Goal: Transaction & Acquisition: Purchase product/service

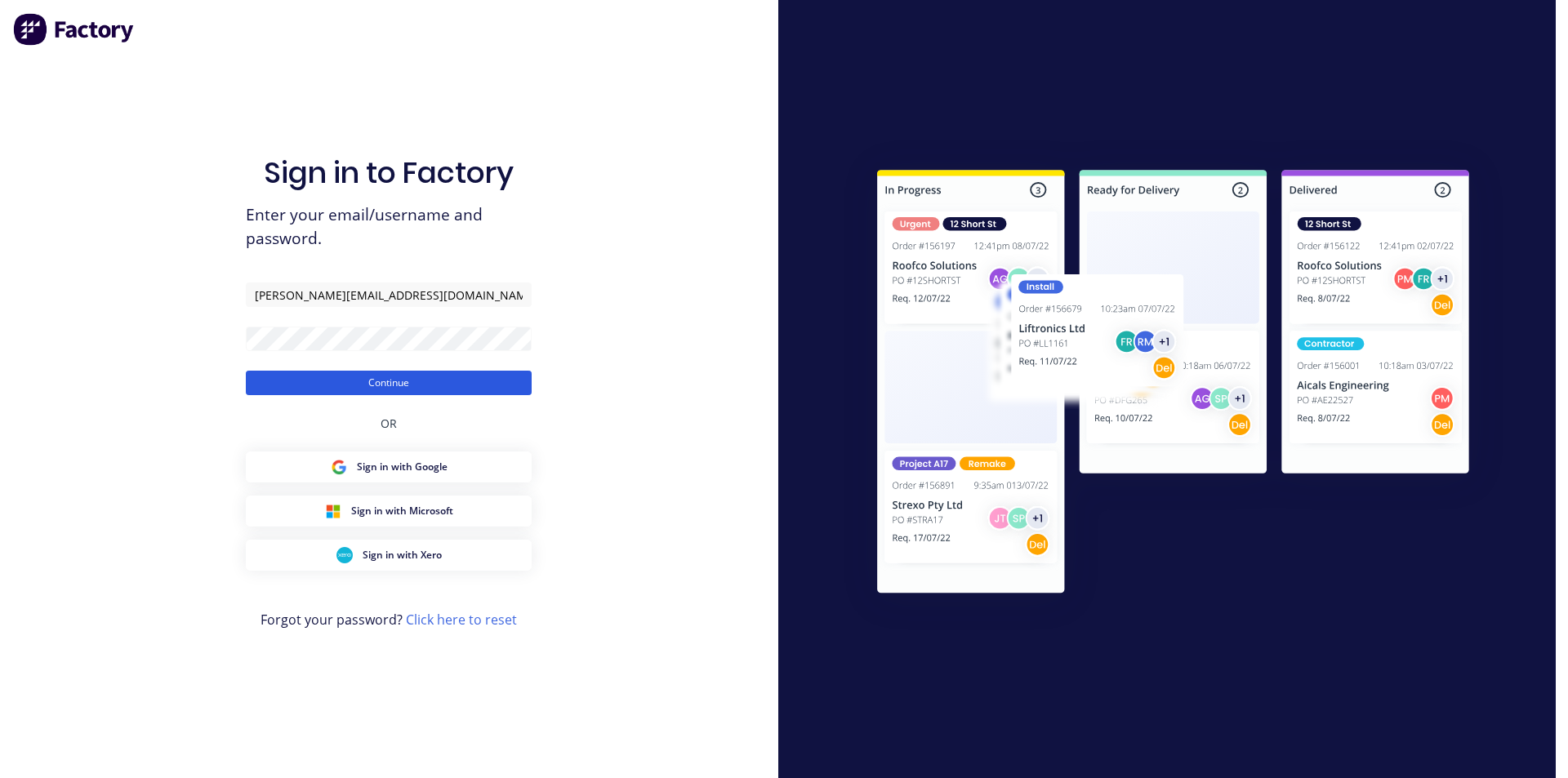
click at [395, 383] on button "Continue" at bounding box center [389, 383] width 286 height 24
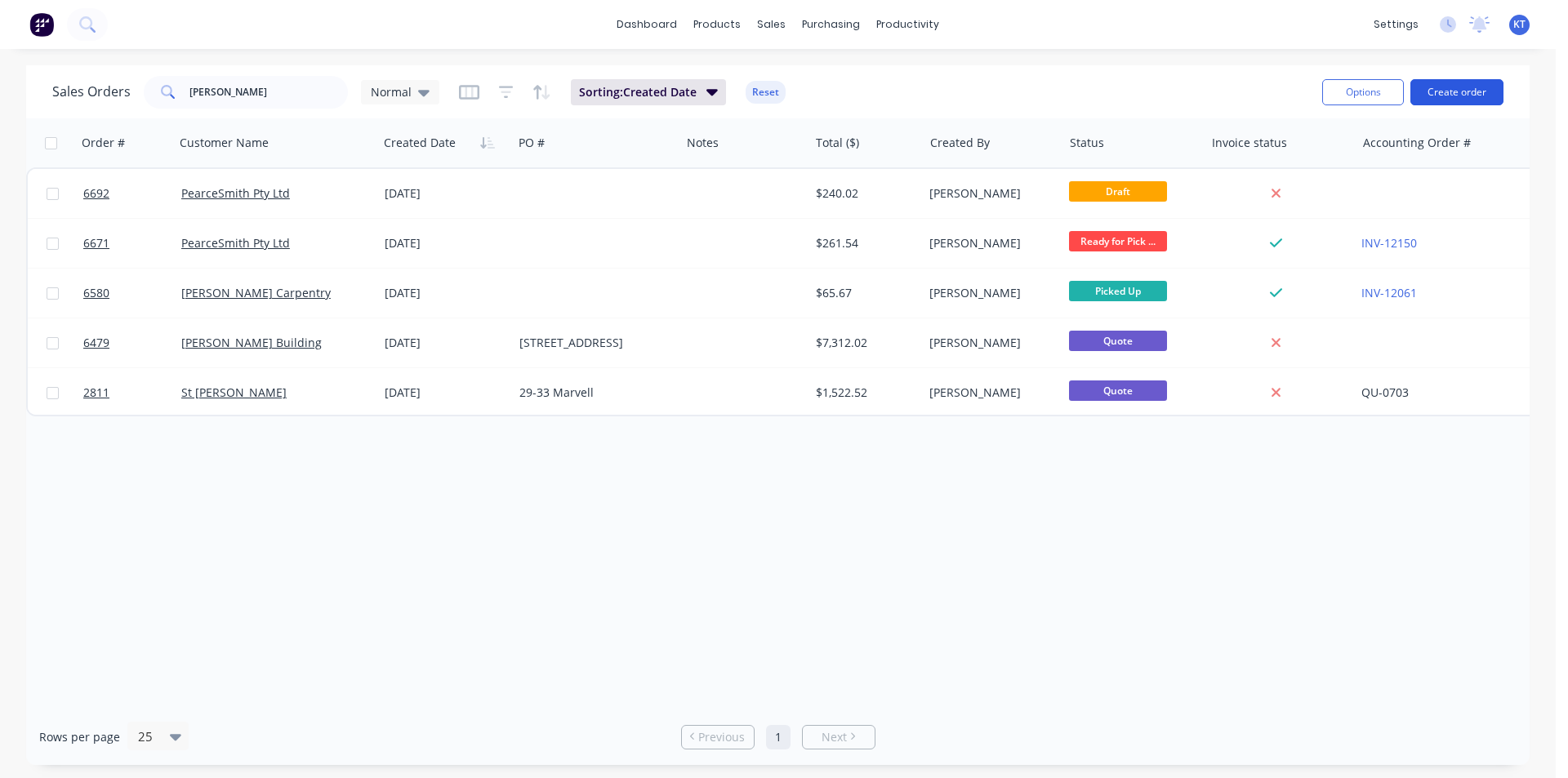
click at [1484, 95] on button "Create order" at bounding box center [1457, 92] width 93 height 26
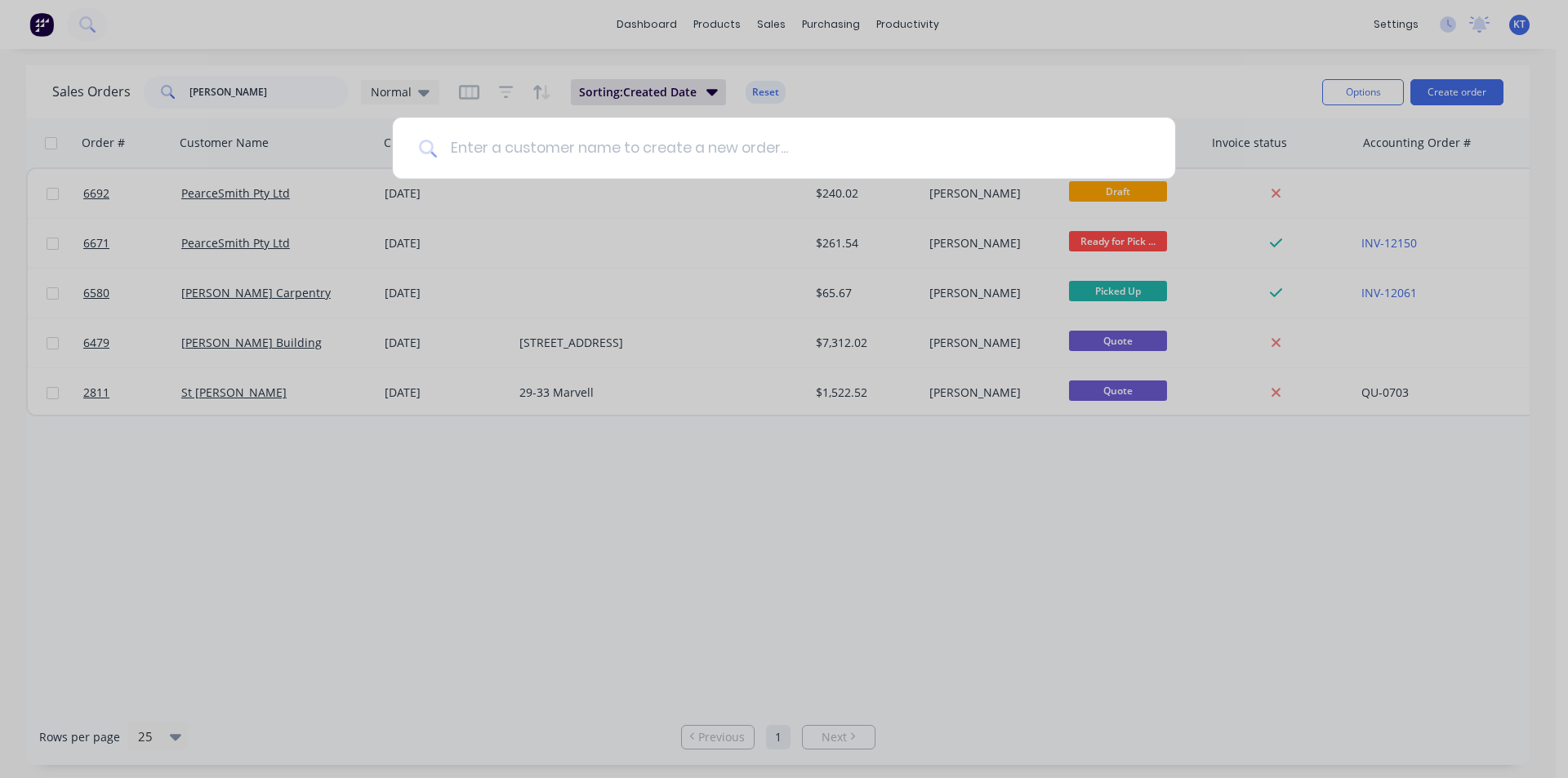
click at [546, 149] on input at bounding box center [793, 148] width 712 height 61
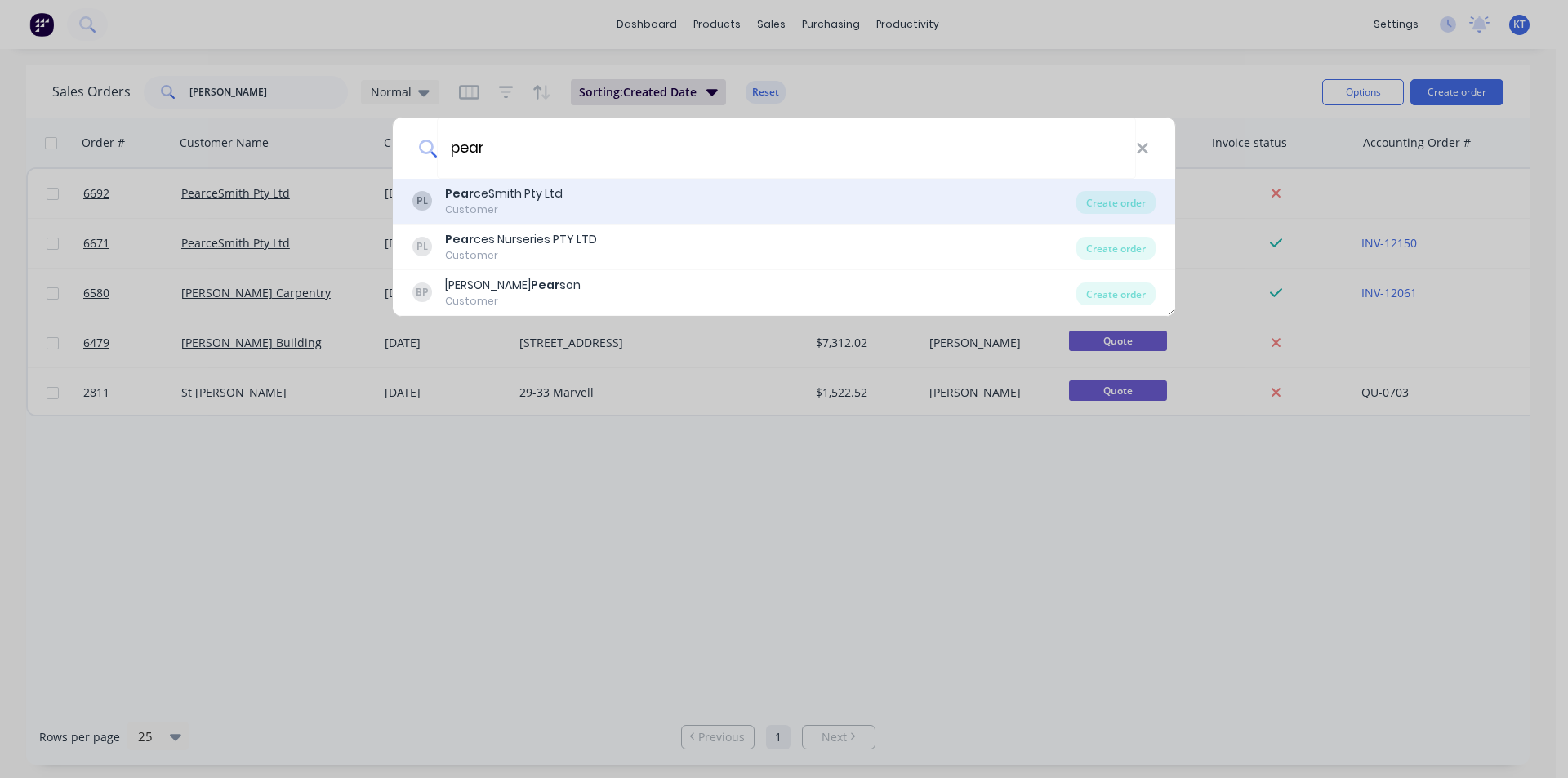
type input "pear"
click at [524, 199] on div "Pear ceSmith Pty Ltd" at bounding box center [504, 194] width 118 height 17
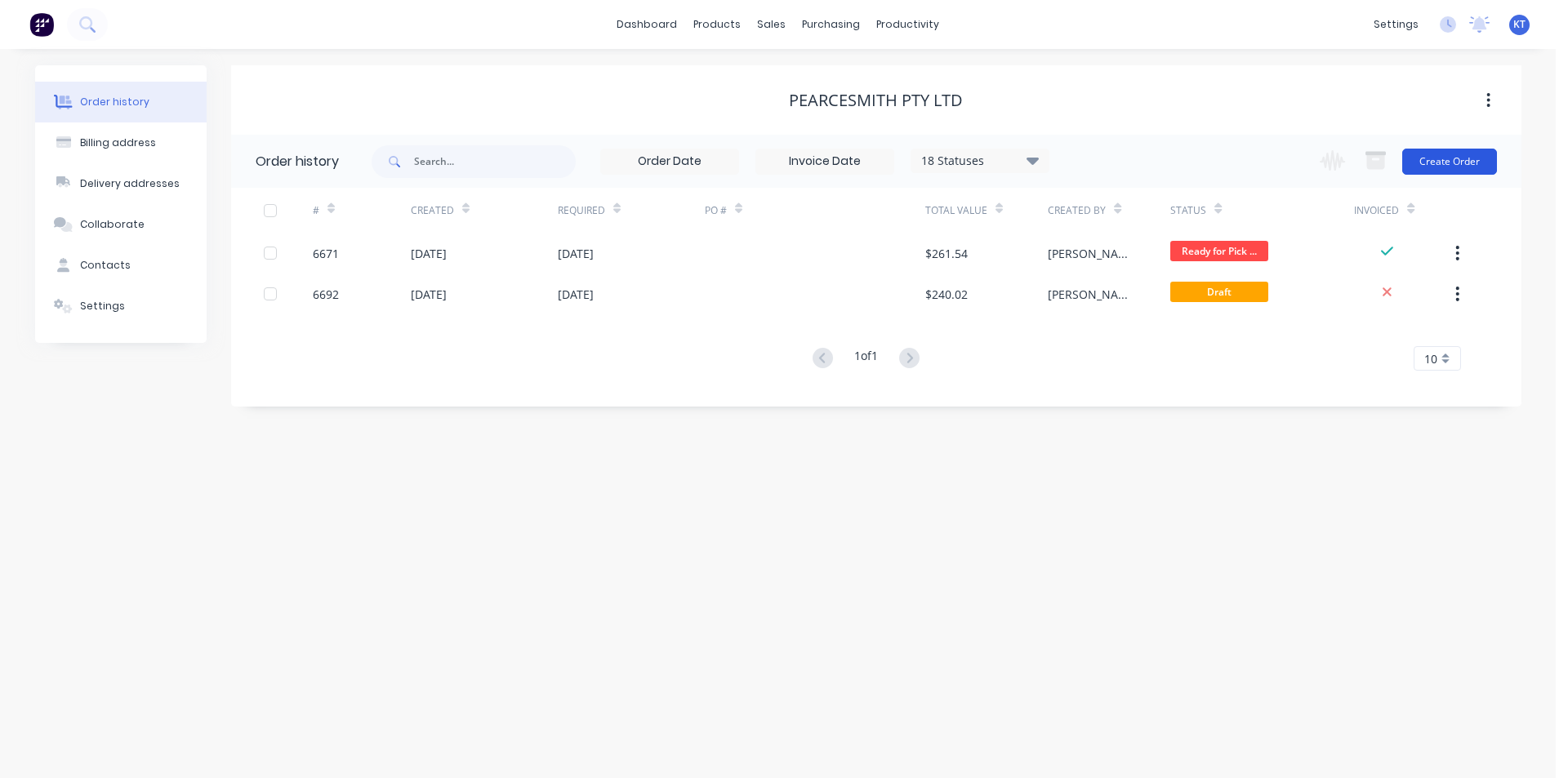
click at [1478, 171] on button "Create Order" at bounding box center [1450, 162] width 95 height 26
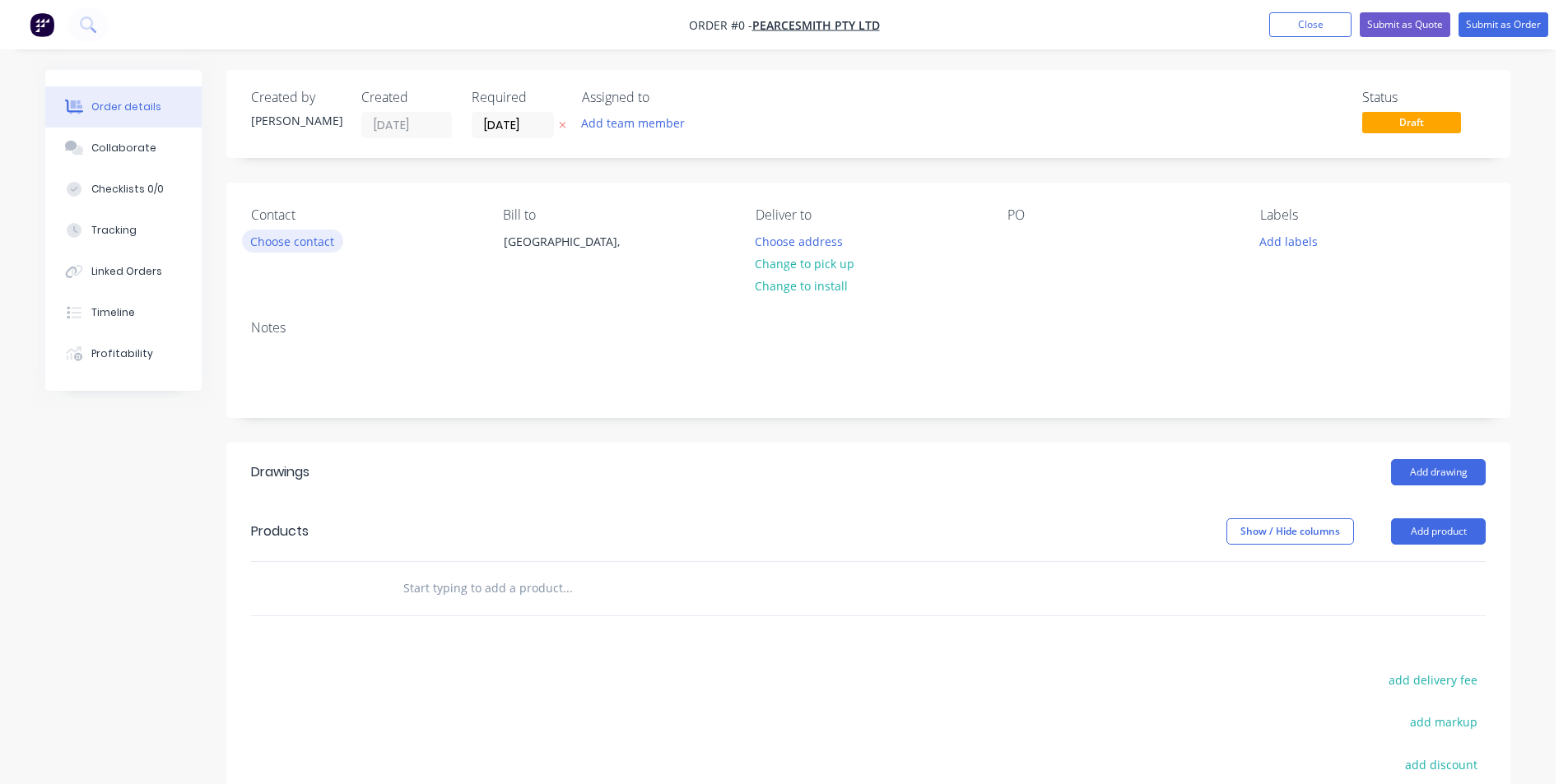
click at [310, 244] on button "Choose contact" at bounding box center [293, 240] width 102 height 23
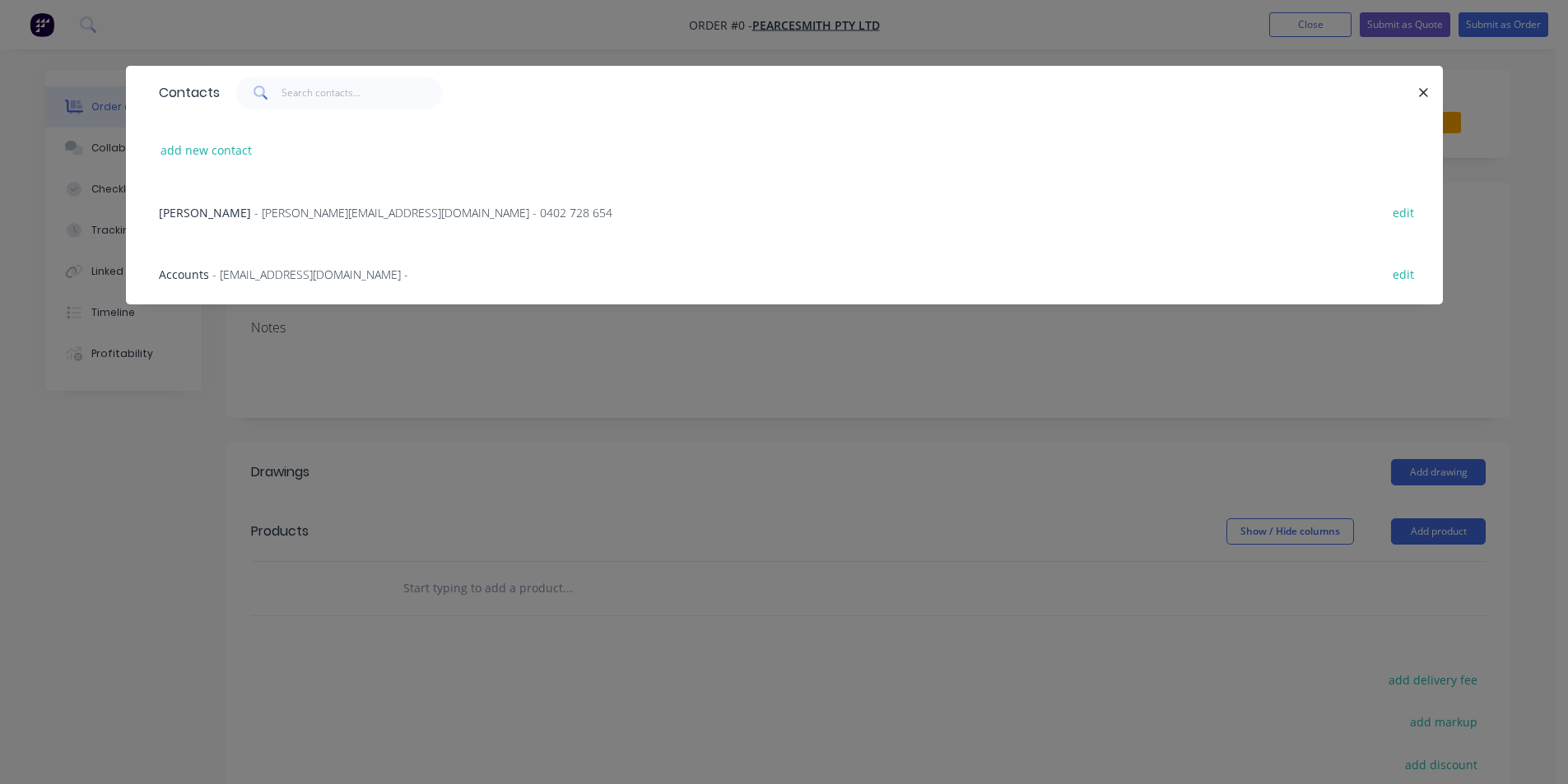
click at [254, 211] on span "- [PERSON_NAME][EMAIL_ADDRESS][DOMAIN_NAME] - 0402 728 654" at bounding box center [433, 213] width 358 height 16
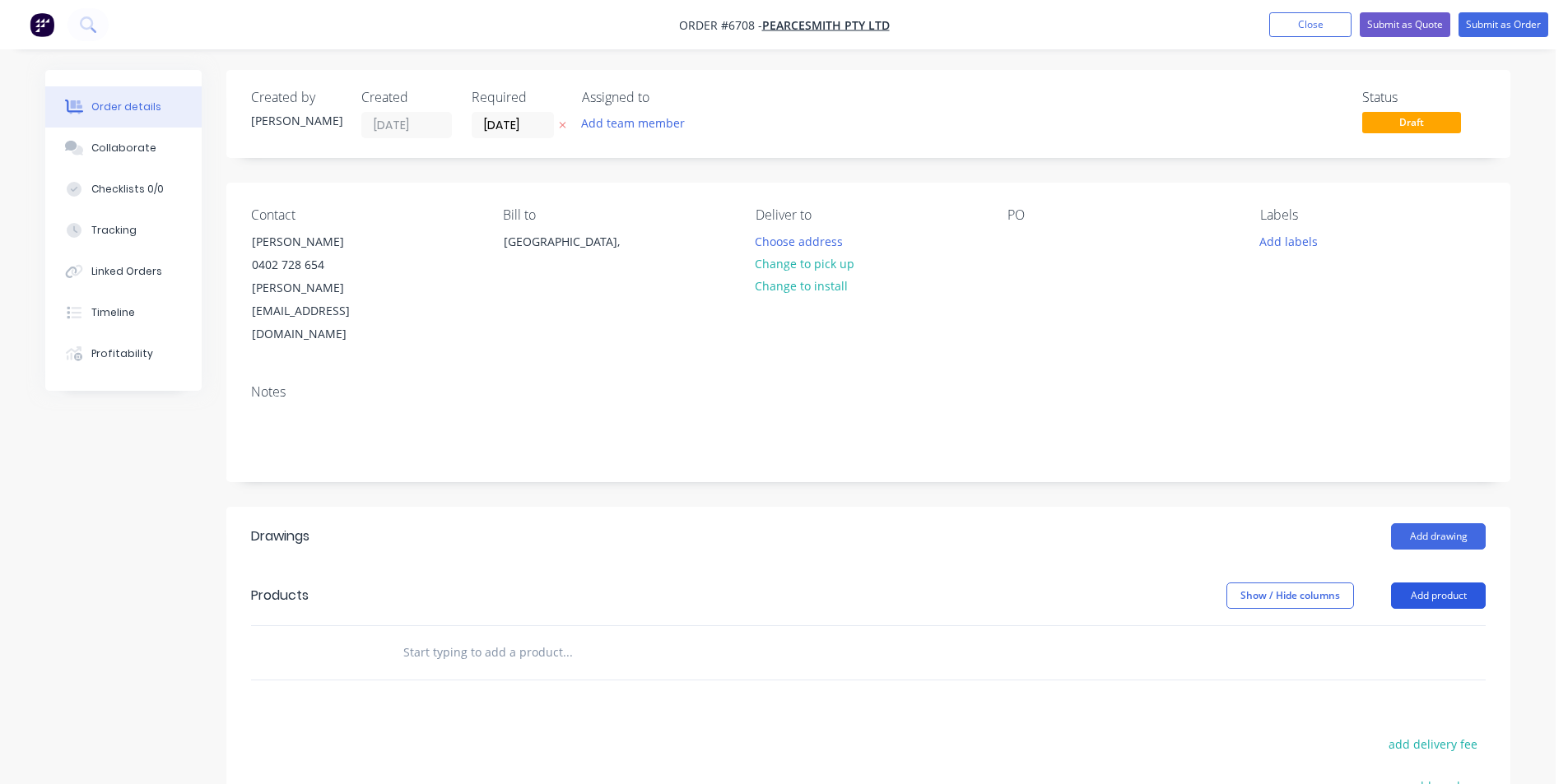
click at [1453, 583] on button "Add product" at bounding box center [1438, 596] width 95 height 26
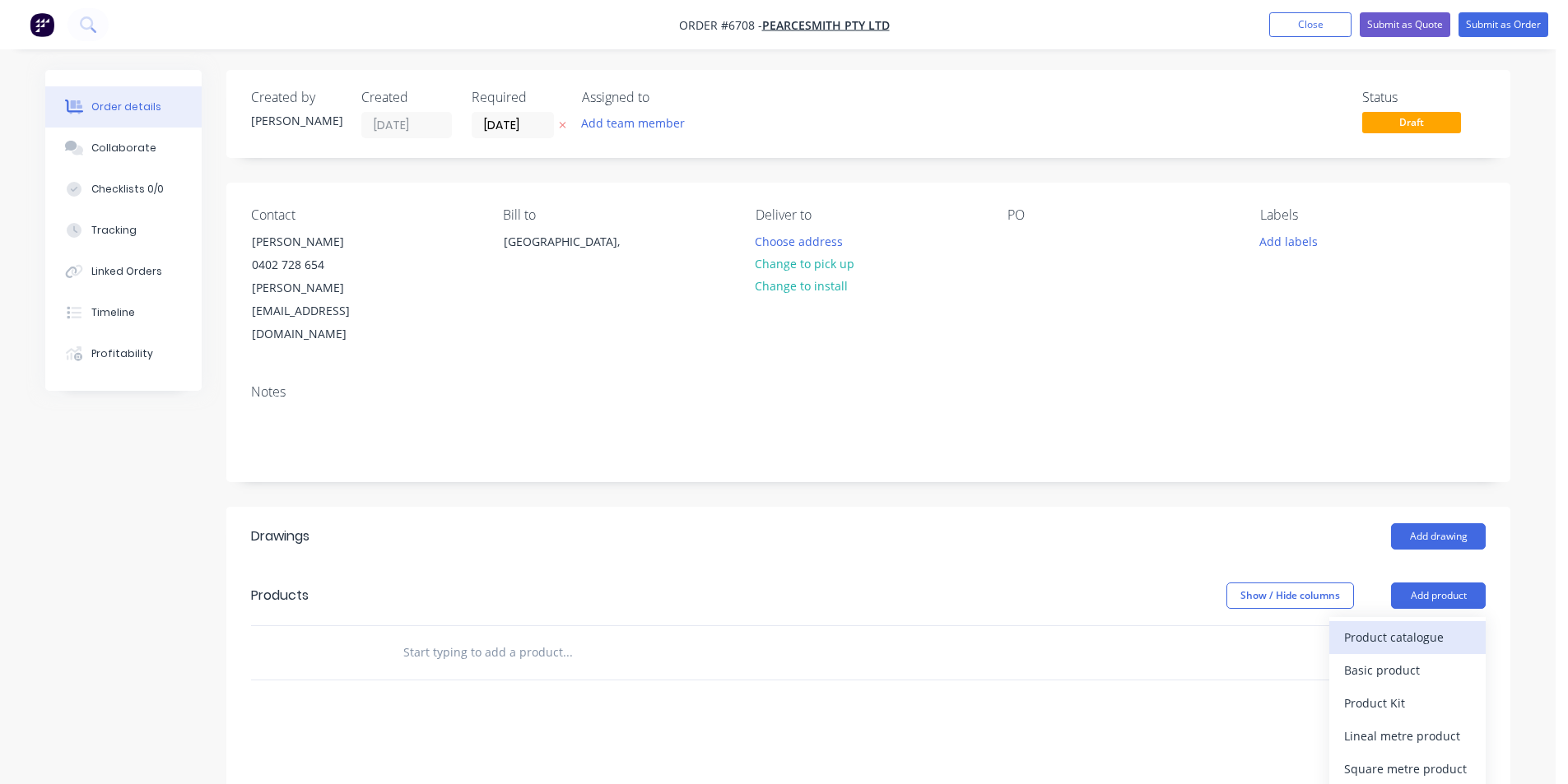
click at [1431, 625] on div "Product catalogue" at bounding box center [1407, 636] width 127 height 23
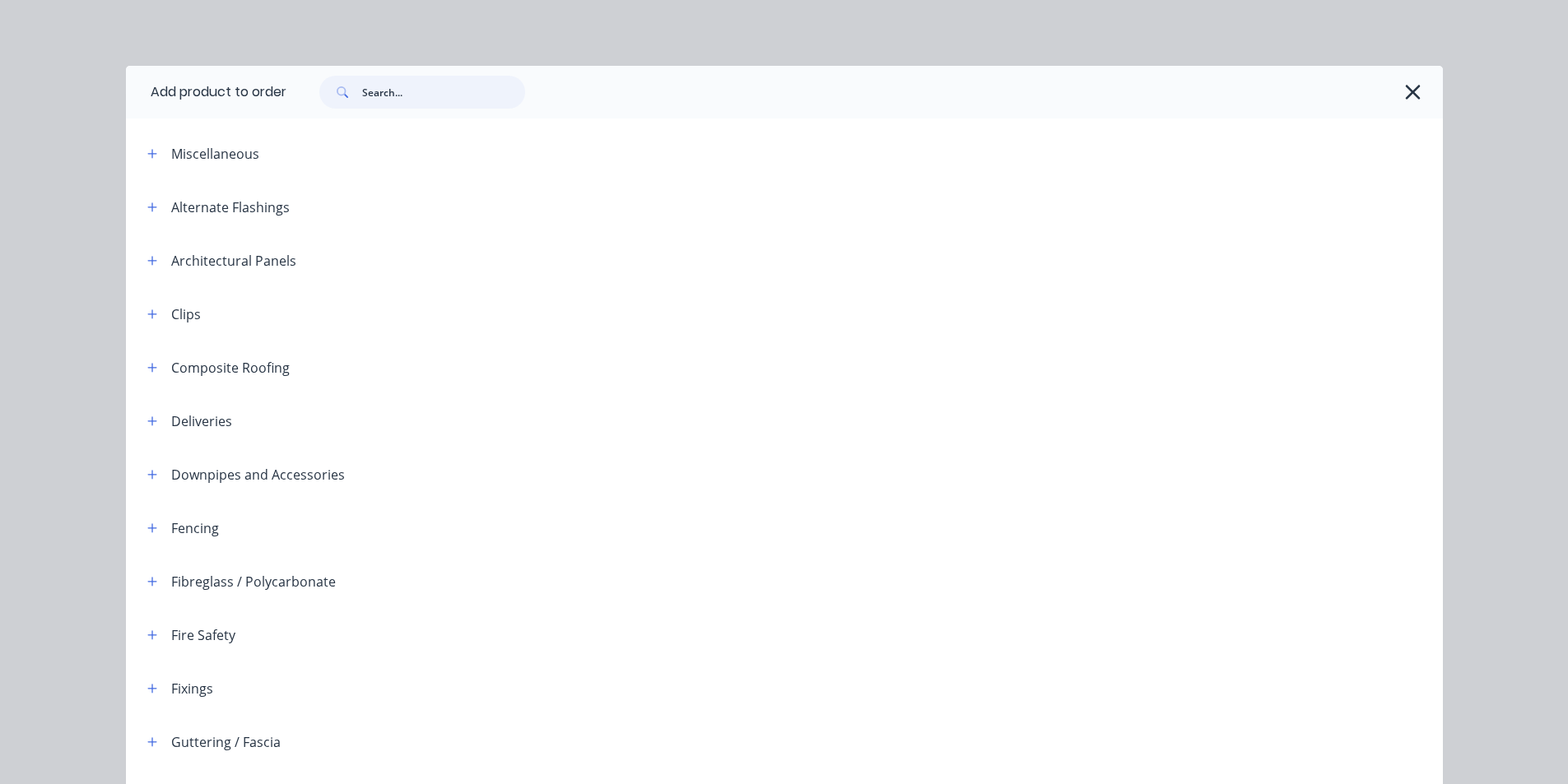
click at [441, 90] on input "text" at bounding box center [444, 92] width 163 height 33
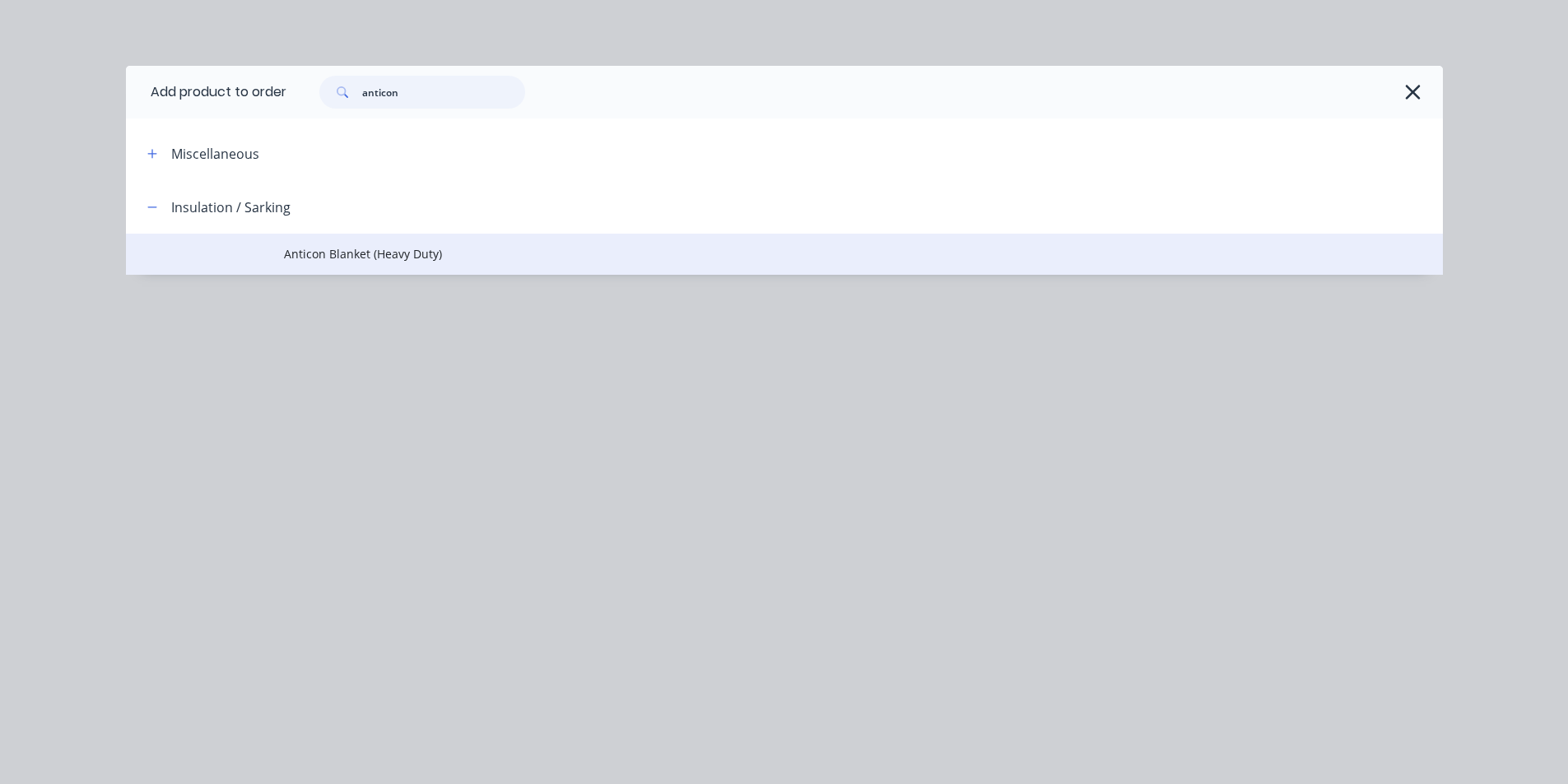
type input "anticon"
click at [408, 248] on span "Anticon Blanket (Heavy Duty)" at bounding box center [747, 254] width 926 height 17
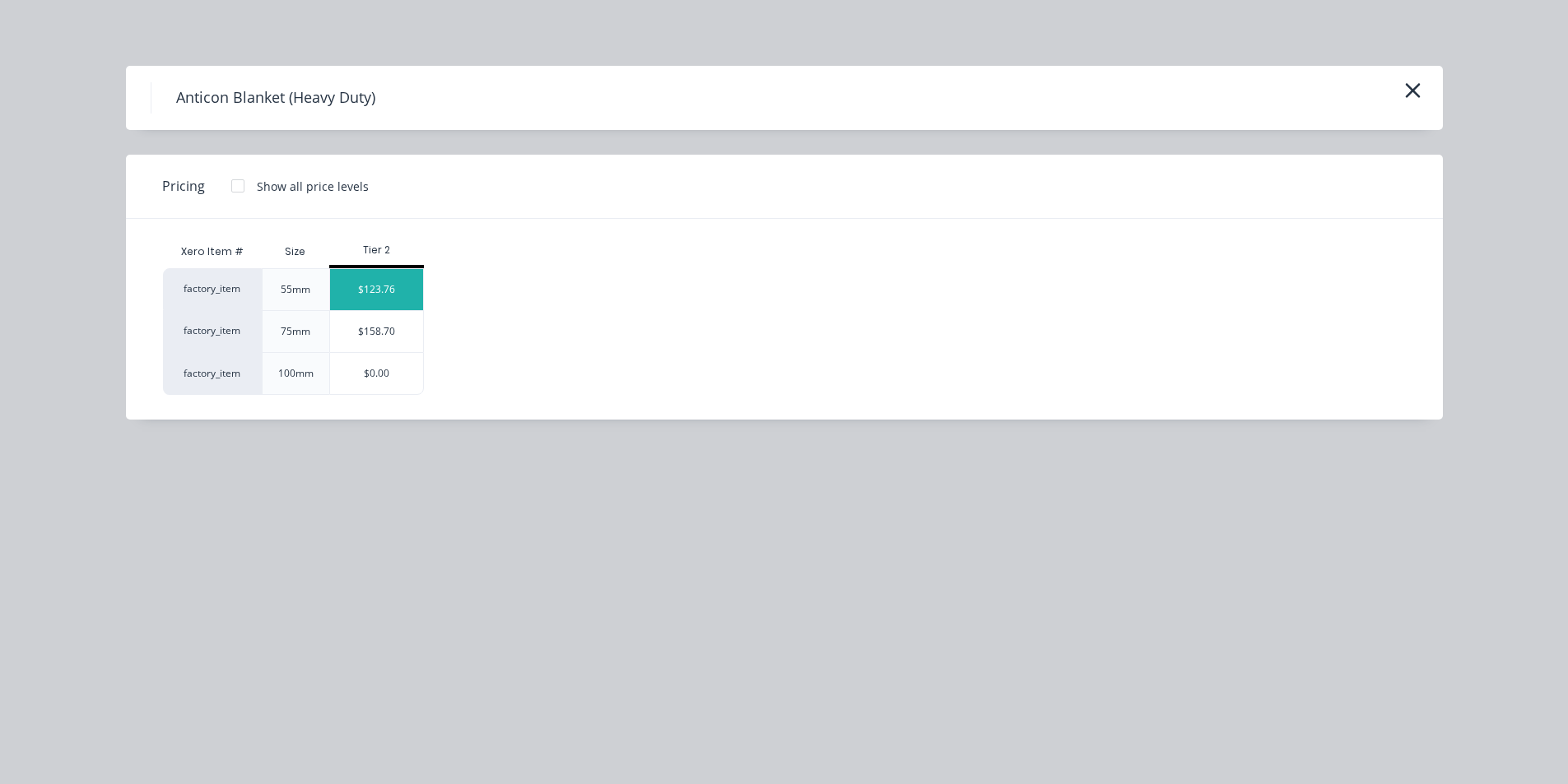
click at [399, 283] on div "$123.76" at bounding box center [376, 289] width 93 height 41
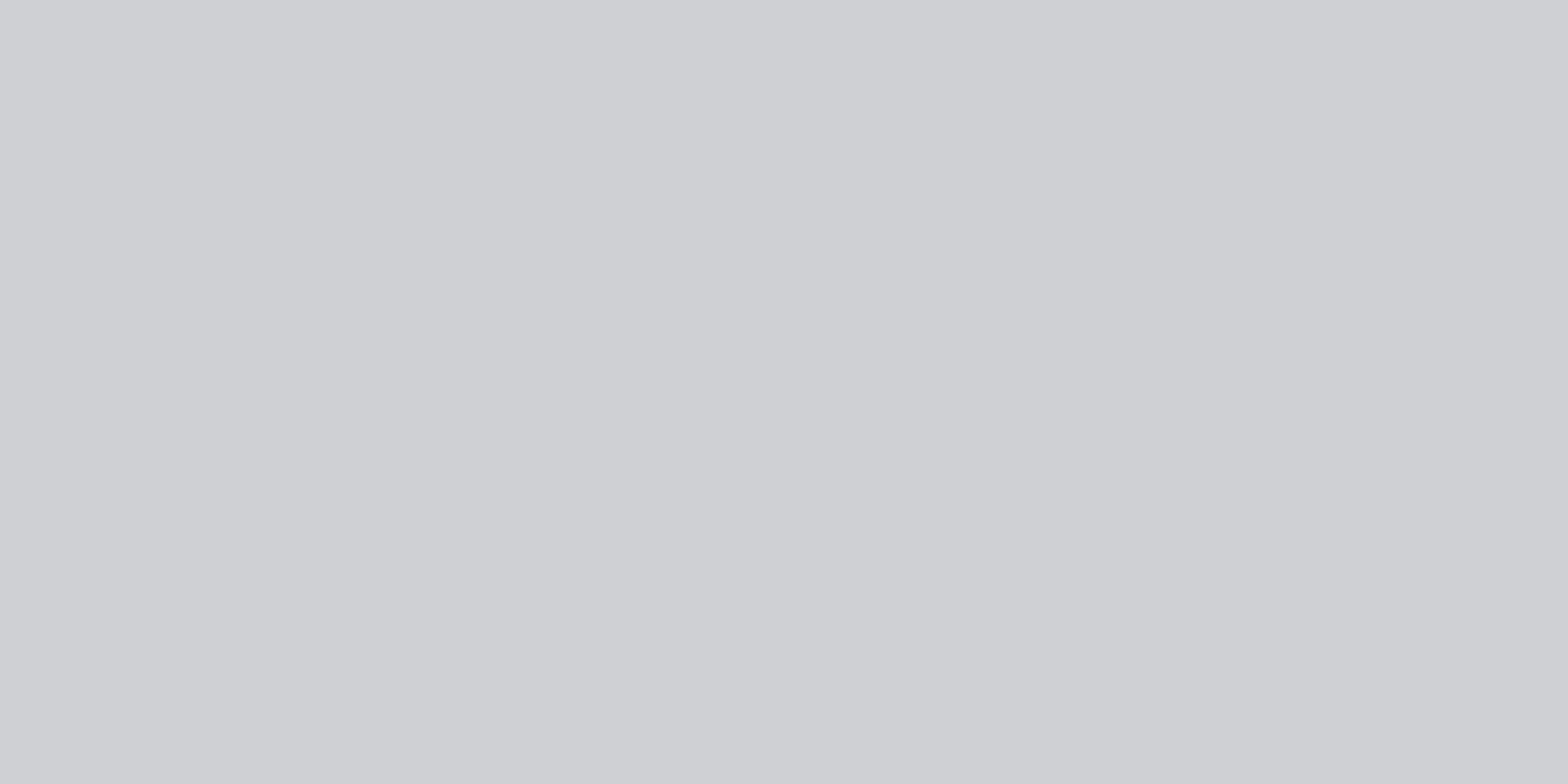
type input "$123.76"
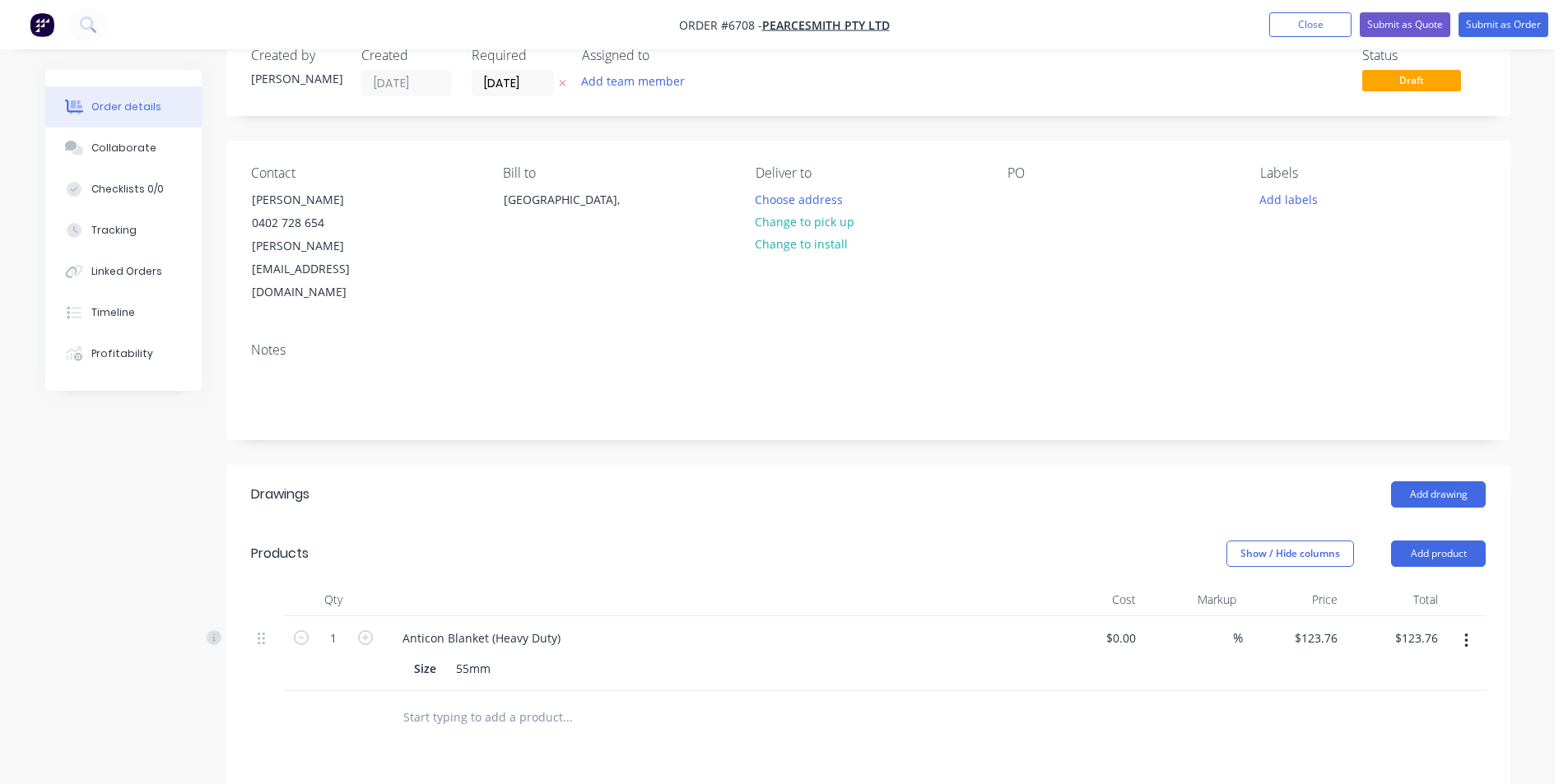
scroll to position [82, 0]
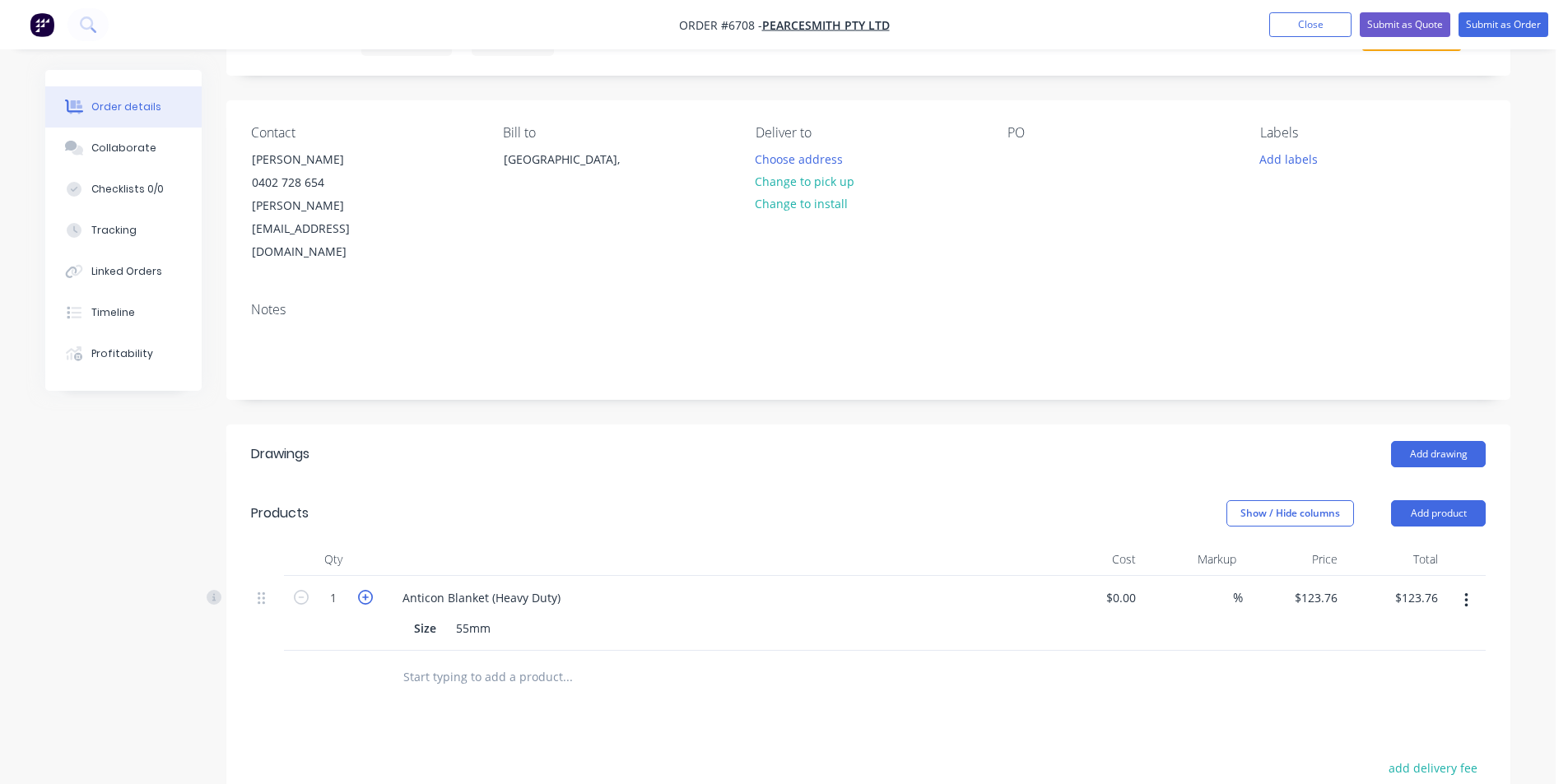
click at [369, 590] on icon "button" at bounding box center [365, 597] width 15 height 15
type input "2"
type input "$247.52"
click at [369, 590] on icon "button" at bounding box center [365, 597] width 15 height 15
type input "3"
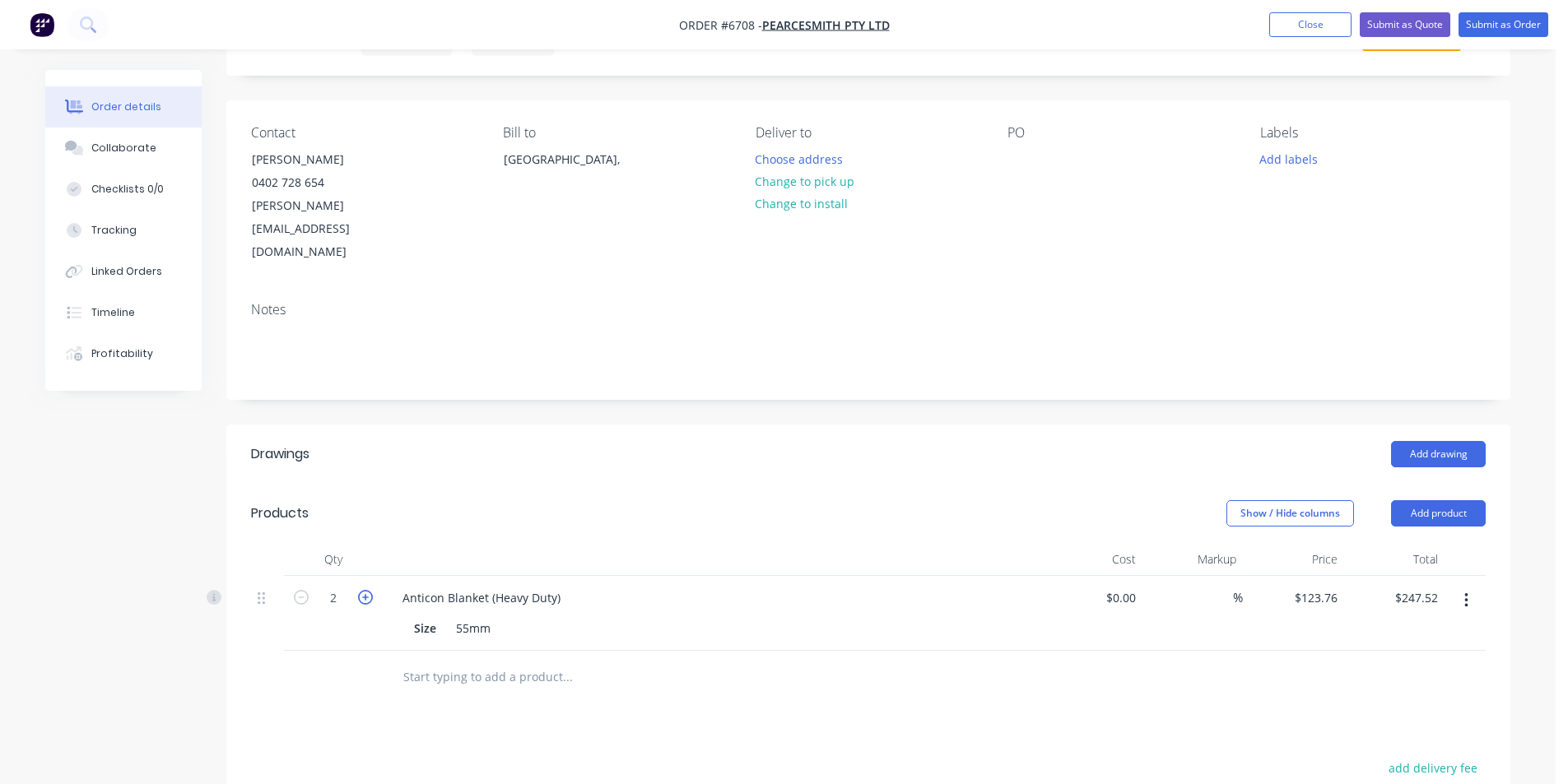
type input "$371.28"
click at [369, 590] on icon "button" at bounding box center [365, 597] width 15 height 15
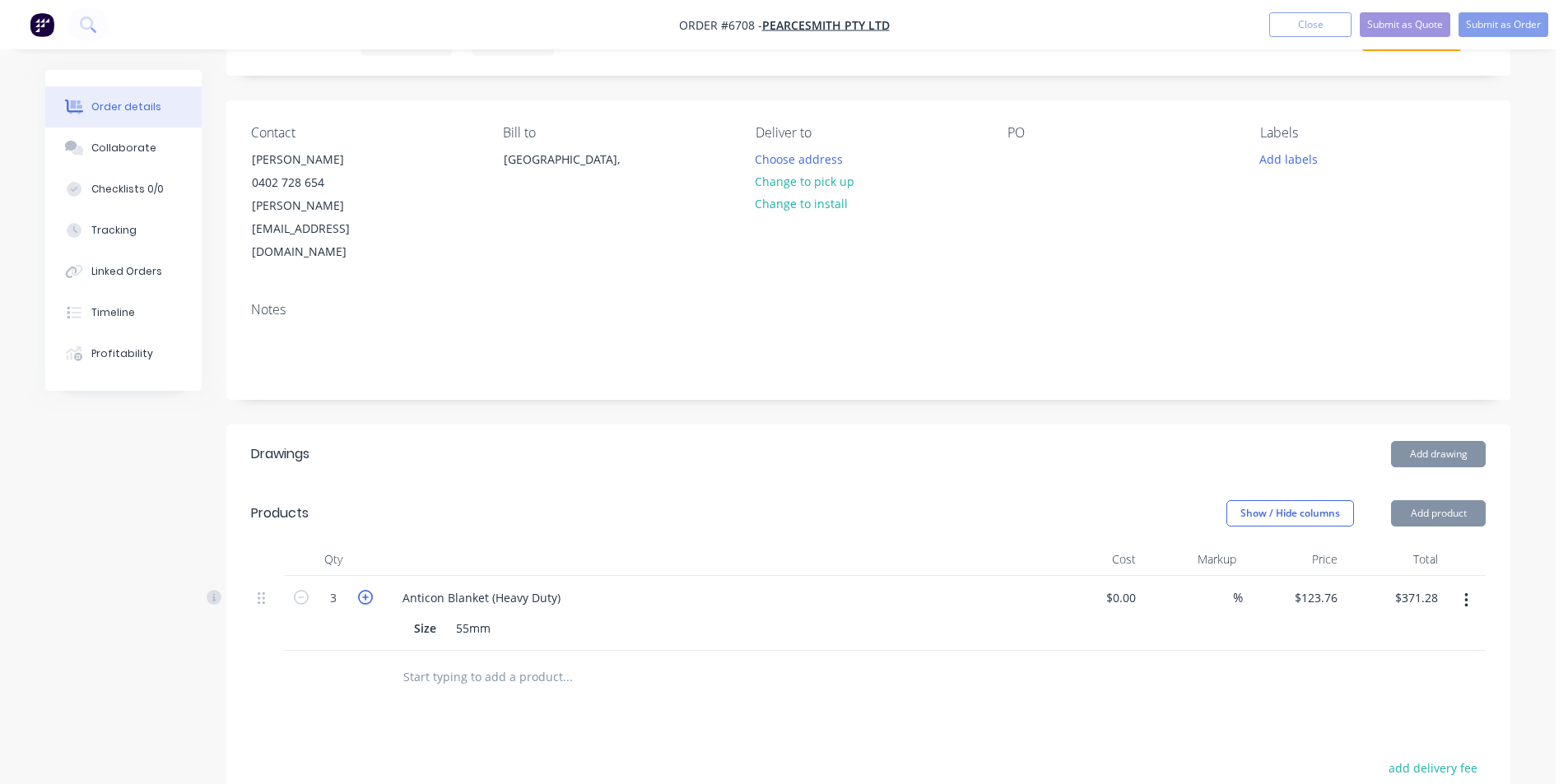
type input "4"
type input "$495.04"
click at [369, 590] on icon "button" at bounding box center [365, 597] width 15 height 15
type input "5"
type input "$618.80"
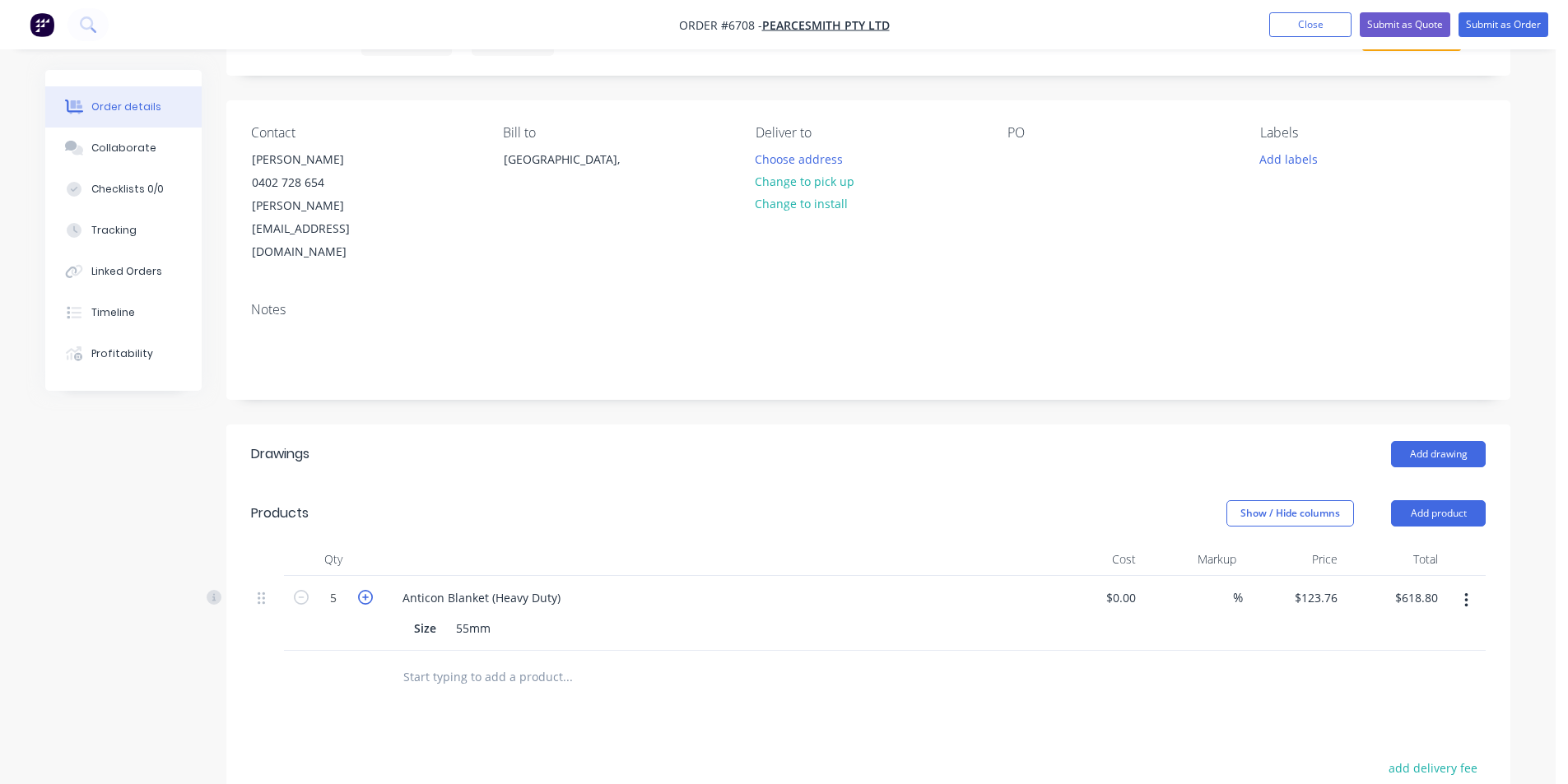
click at [369, 590] on icon "button" at bounding box center [365, 597] width 15 height 15
type input "6"
type input "$742.56"
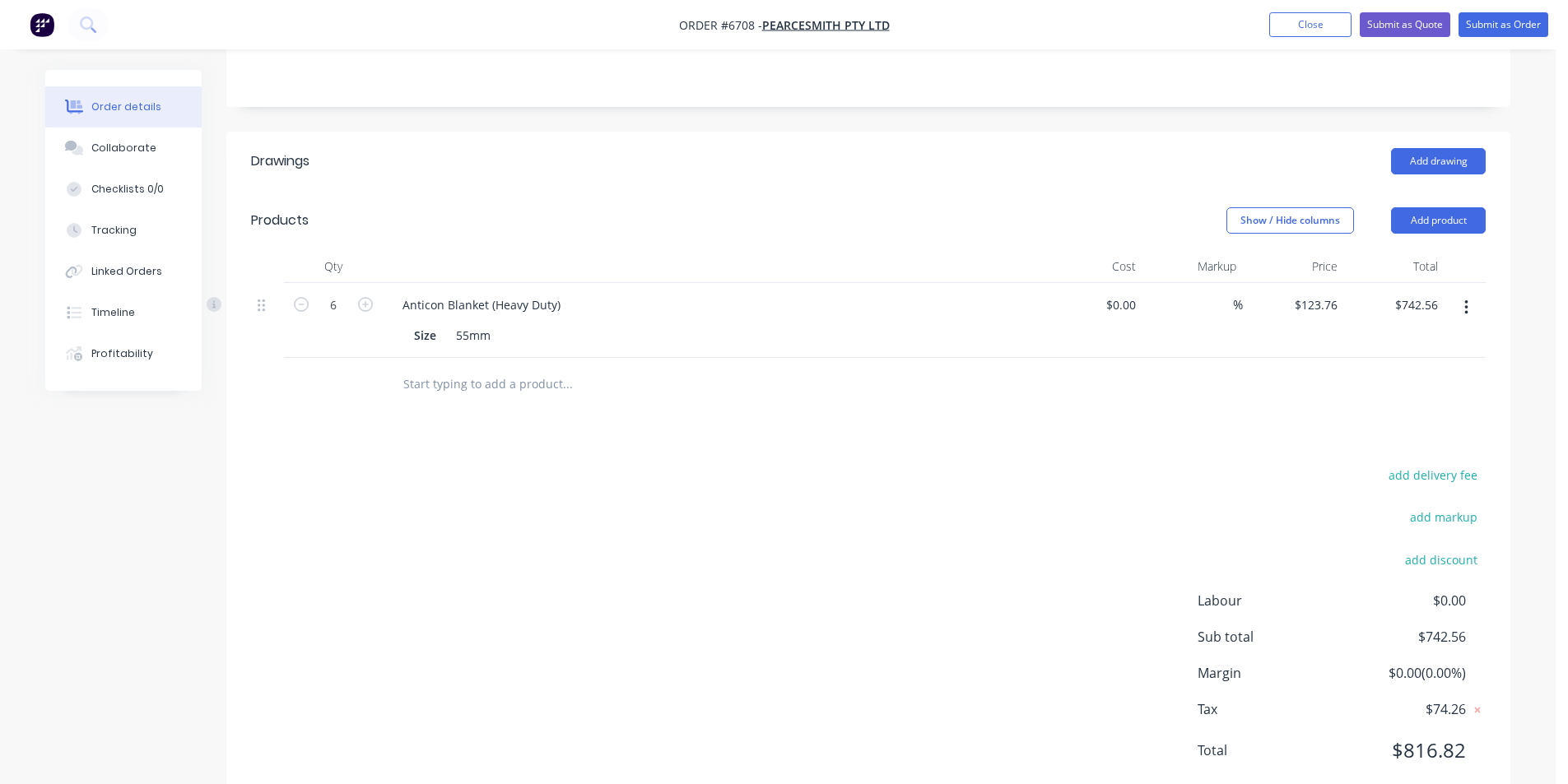
scroll to position [0, 0]
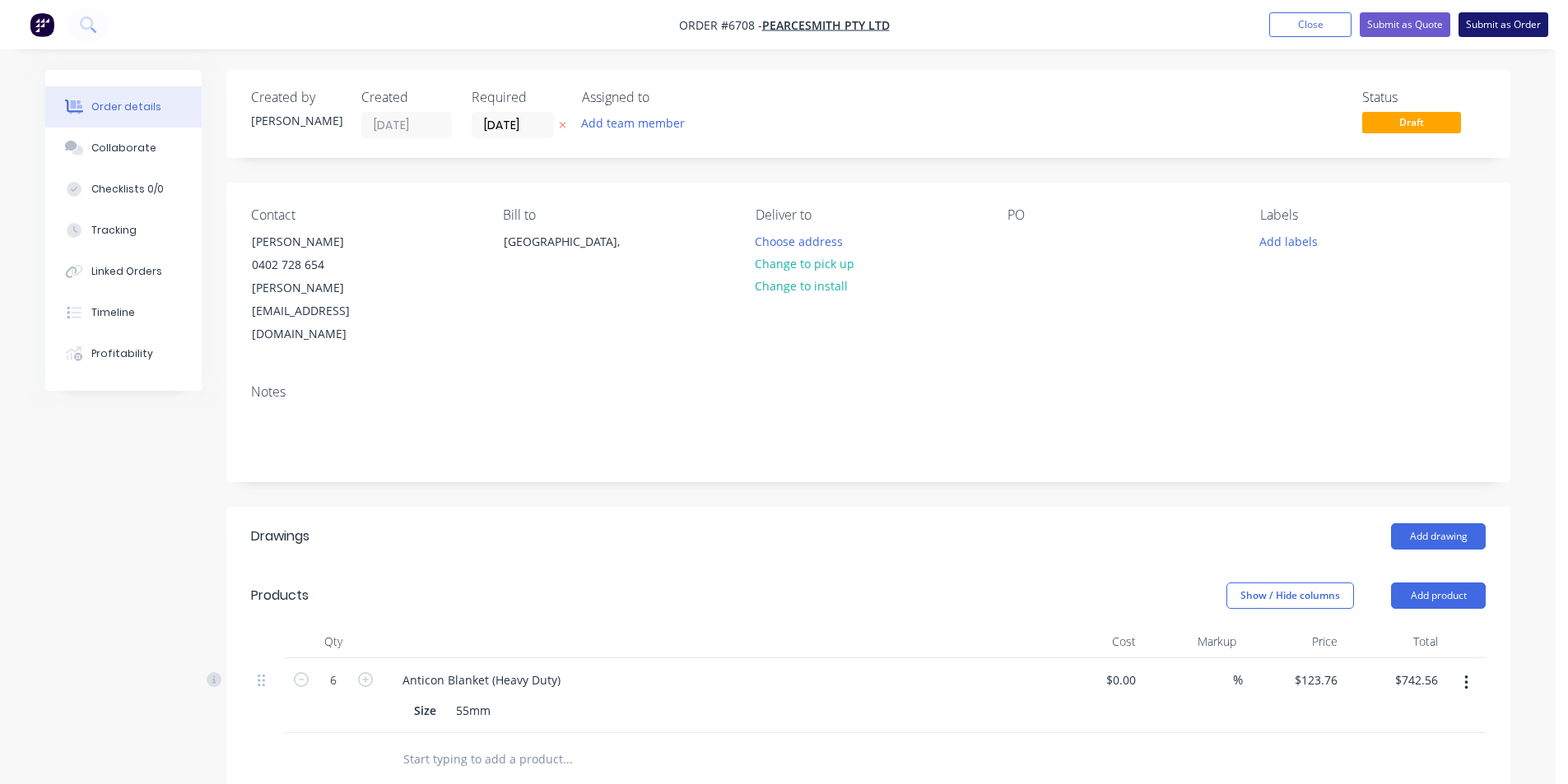
click at [1504, 15] on button "Submit as Order" at bounding box center [1503, 24] width 89 height 24
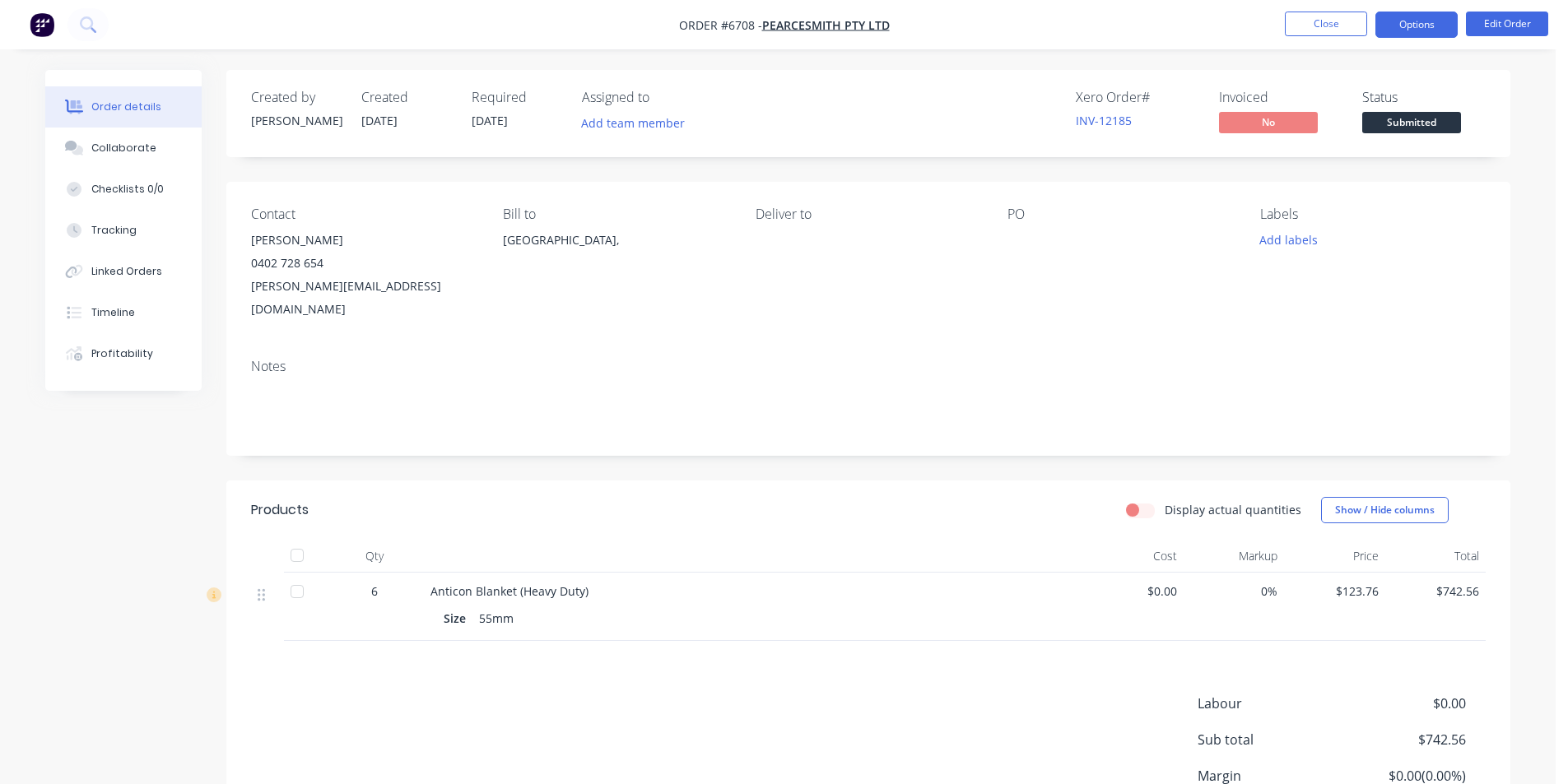
click at [1407, 26] on button "Options" at bounding box center [1416, 24] width 82 height 26
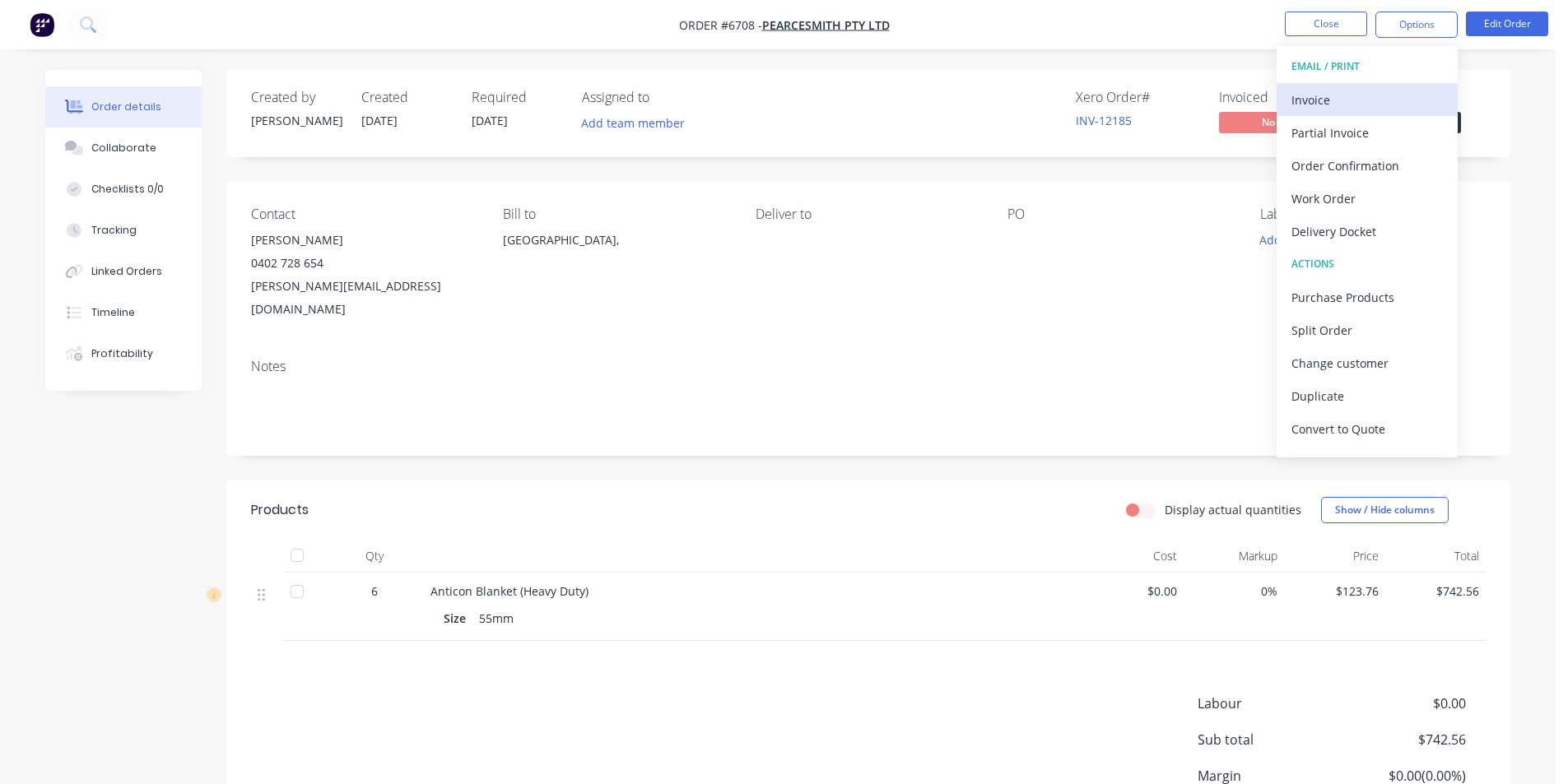
click at [1368, 106] on div "Invoice" at bounding box center [1367, 99] width 151 height 23
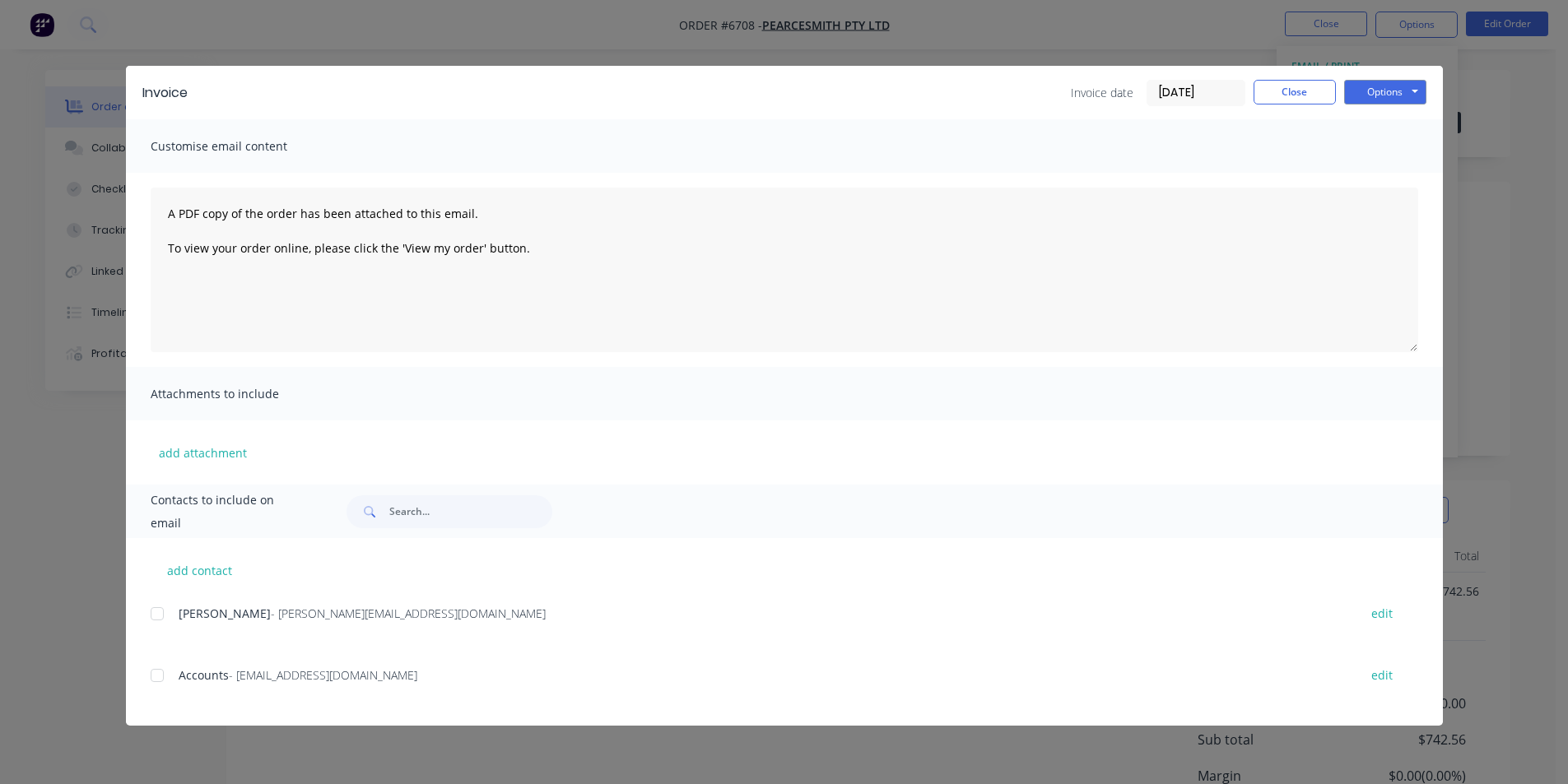
click at [152, 609] on div at bounding box center [157, 614] width 33 height 33
click at [162, 614] on div at bounding box center [157, 614] width 33 height 33
click at [154, 678] on div at bounding box center [157, 675] width 33 height 33
click at [1388, 102] on button "Options" at bounding box center [1385, 92] width 82 height 24
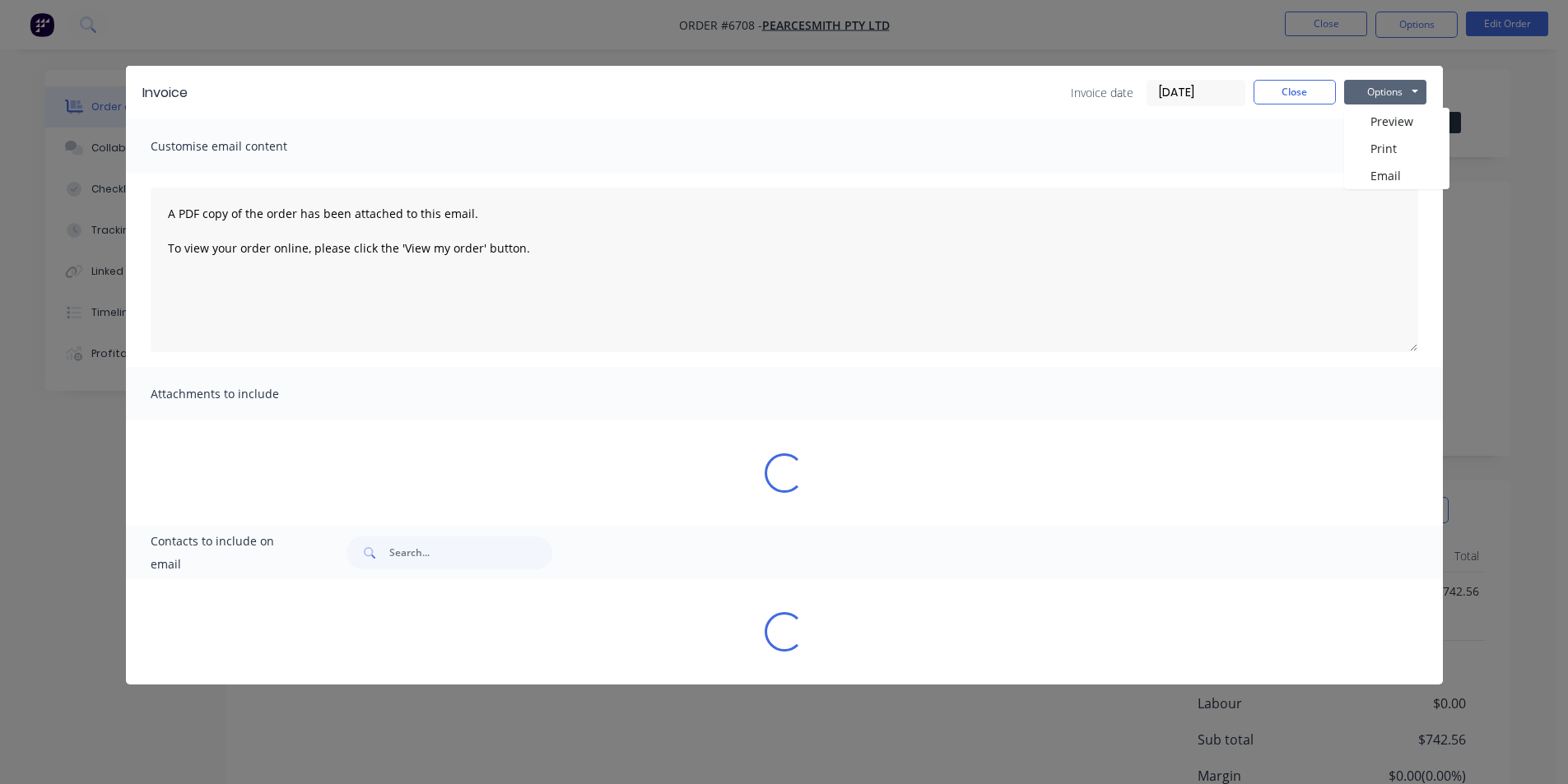
click at [1388, 96] on button "Options" at bounding box center [1385, 92] width 82 height 24
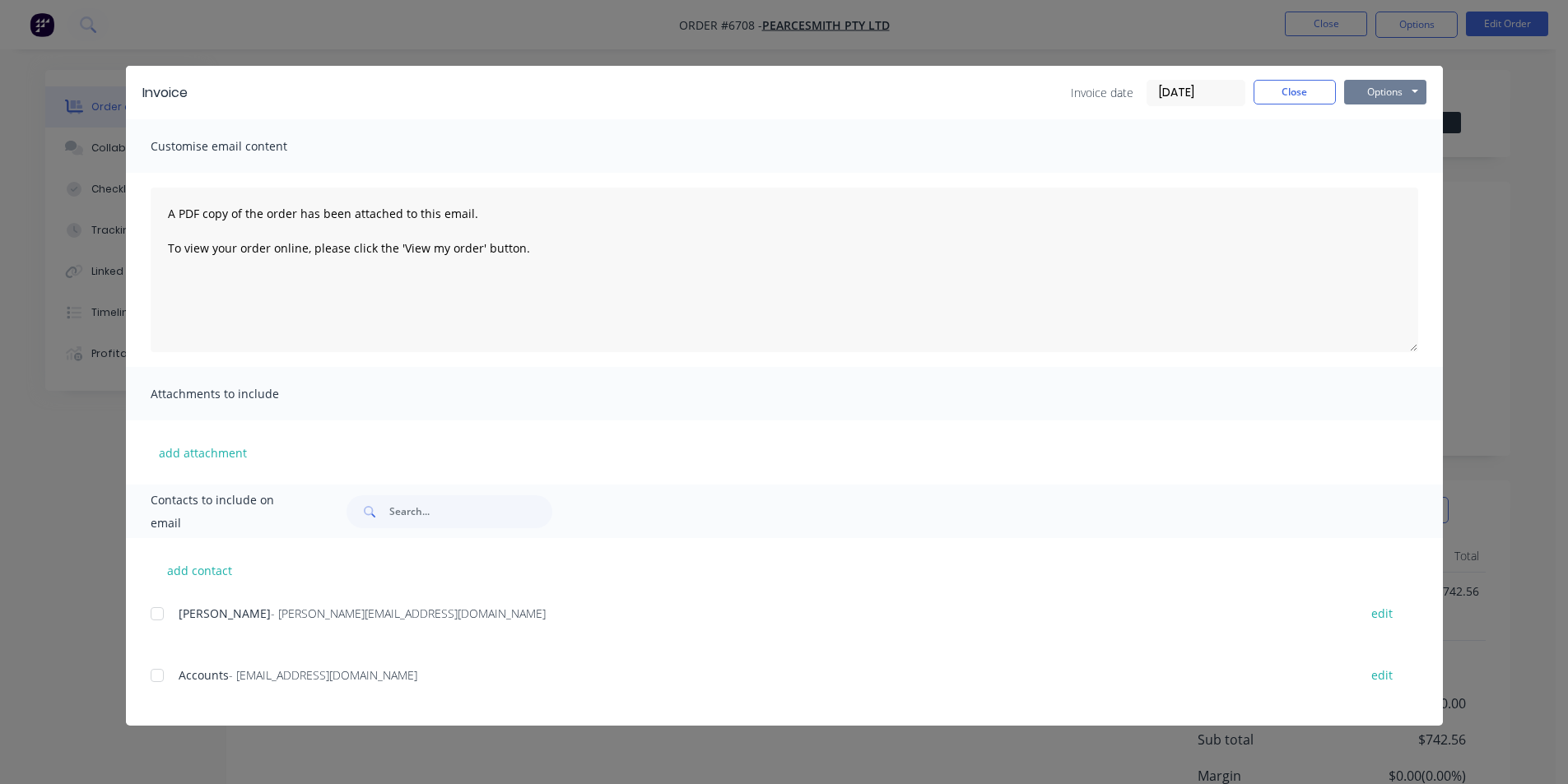
click at [1392, 97] on button "Options" at bounding box center [1385, 92] width 82 height 24
click at [1386, 185] on button "Email" at bounding box center [1396, 175] width 105 height 27
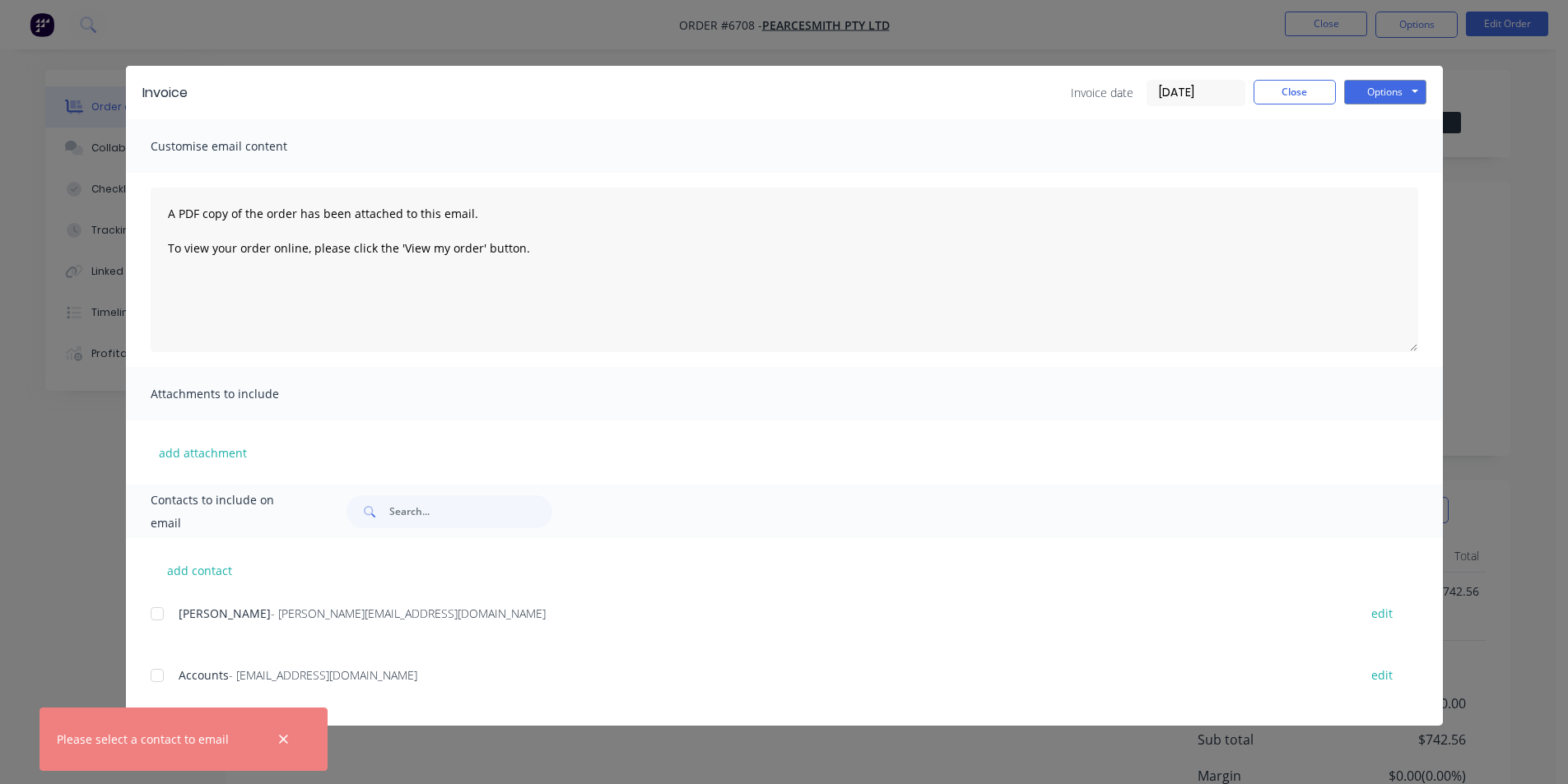
click at [156, 614] on div at bounding box center [157, 614] width 33 height 33
click at [153, 686] on div at bounding box center [157, 675] width 33 height 33
click at [1367, 98] on button "Options" at bounding box center [1385, 92] width 82 height 24
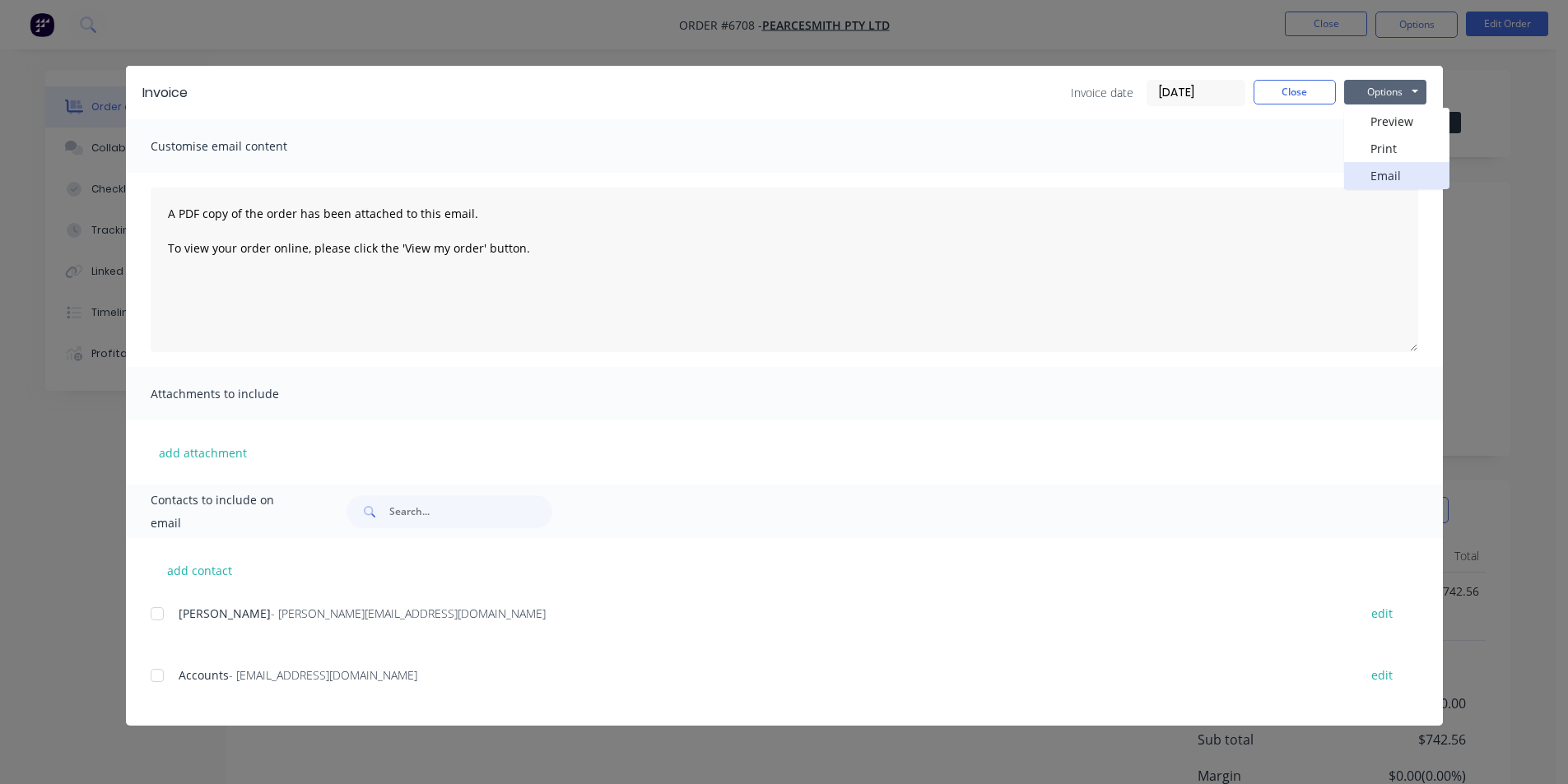
click at [1396, 177] on button "Email" at bounding box center [1396, 175] width 105 height 27
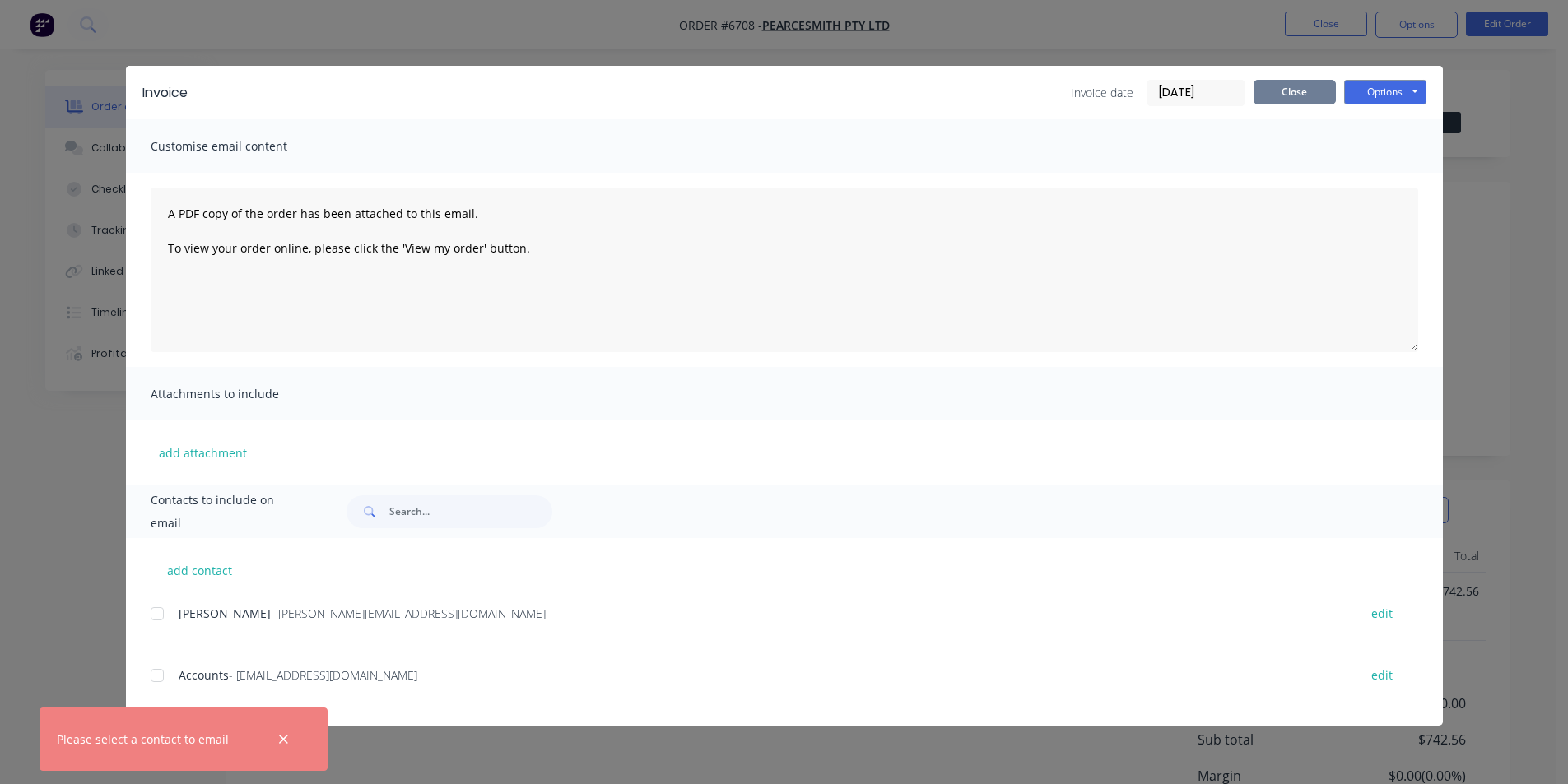
click at [1298, 89] on button "Close" at bounding box center [1295, 92] width 82 height 24
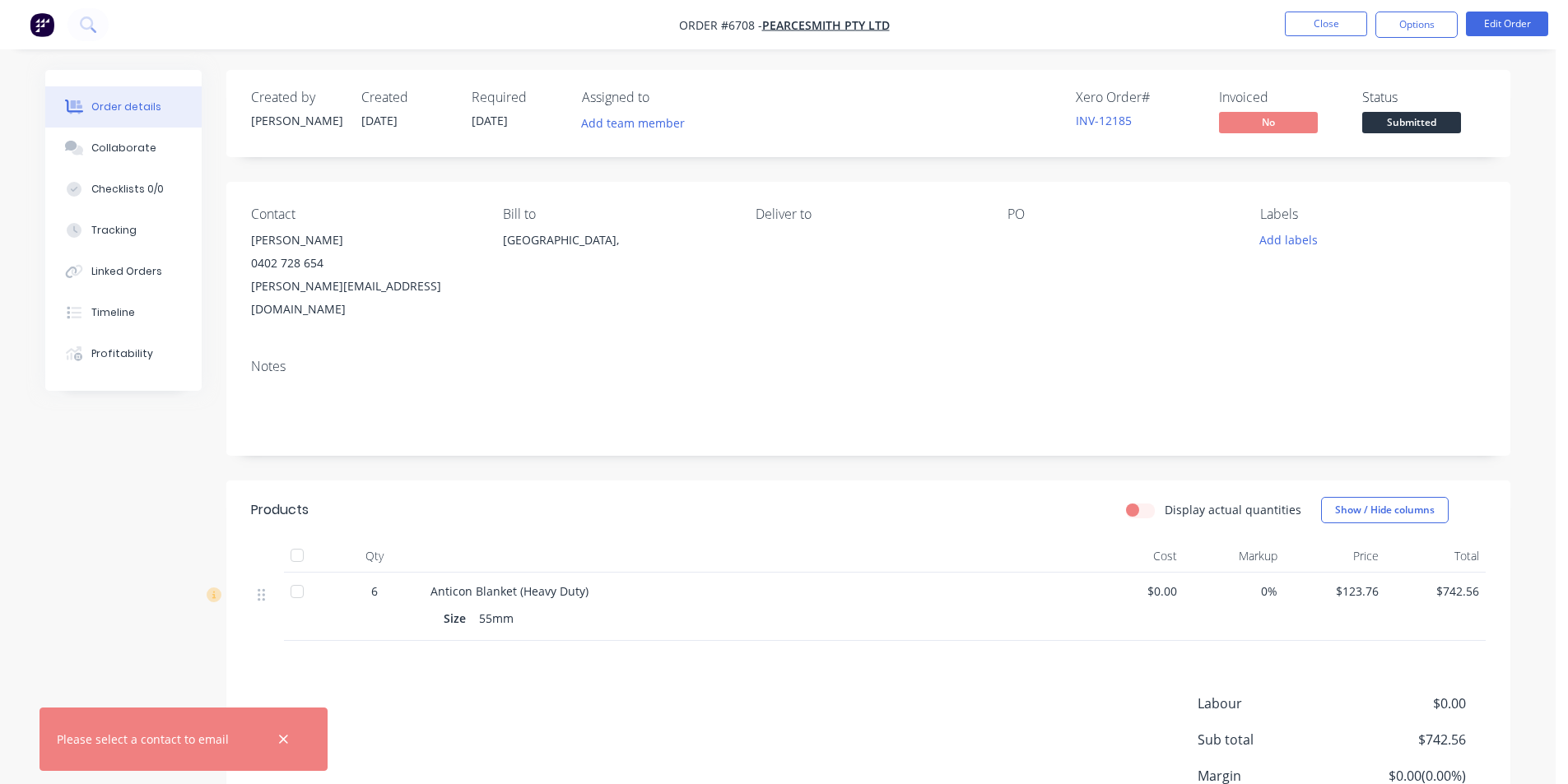
click at [1396, 125] on span "Submitted" at bounding box center [1412, 122] width 99 height 21
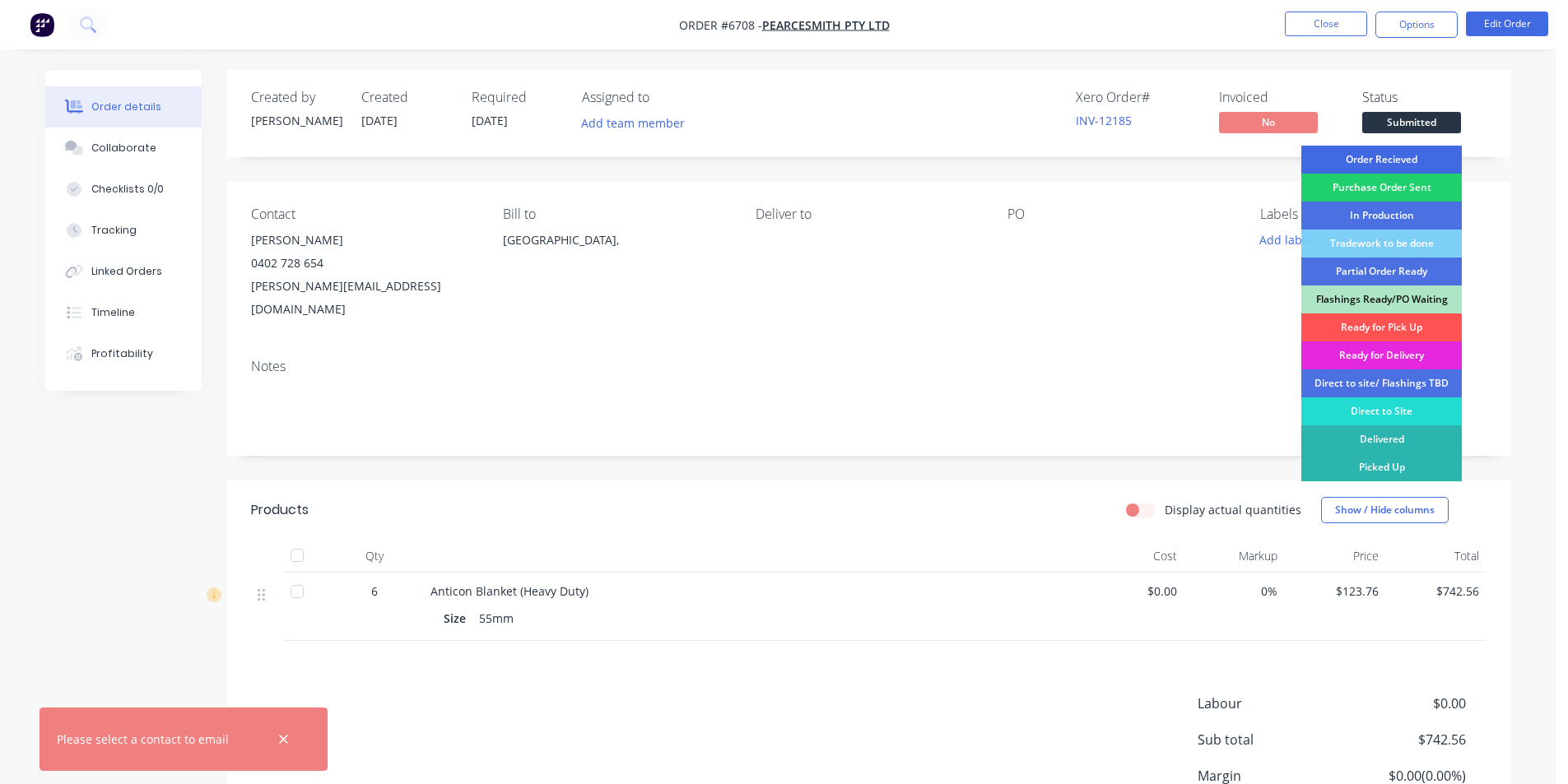
click at [1365, 157] on div "Order Recieved" at bounding box center [1381, 160] width 161 height 28
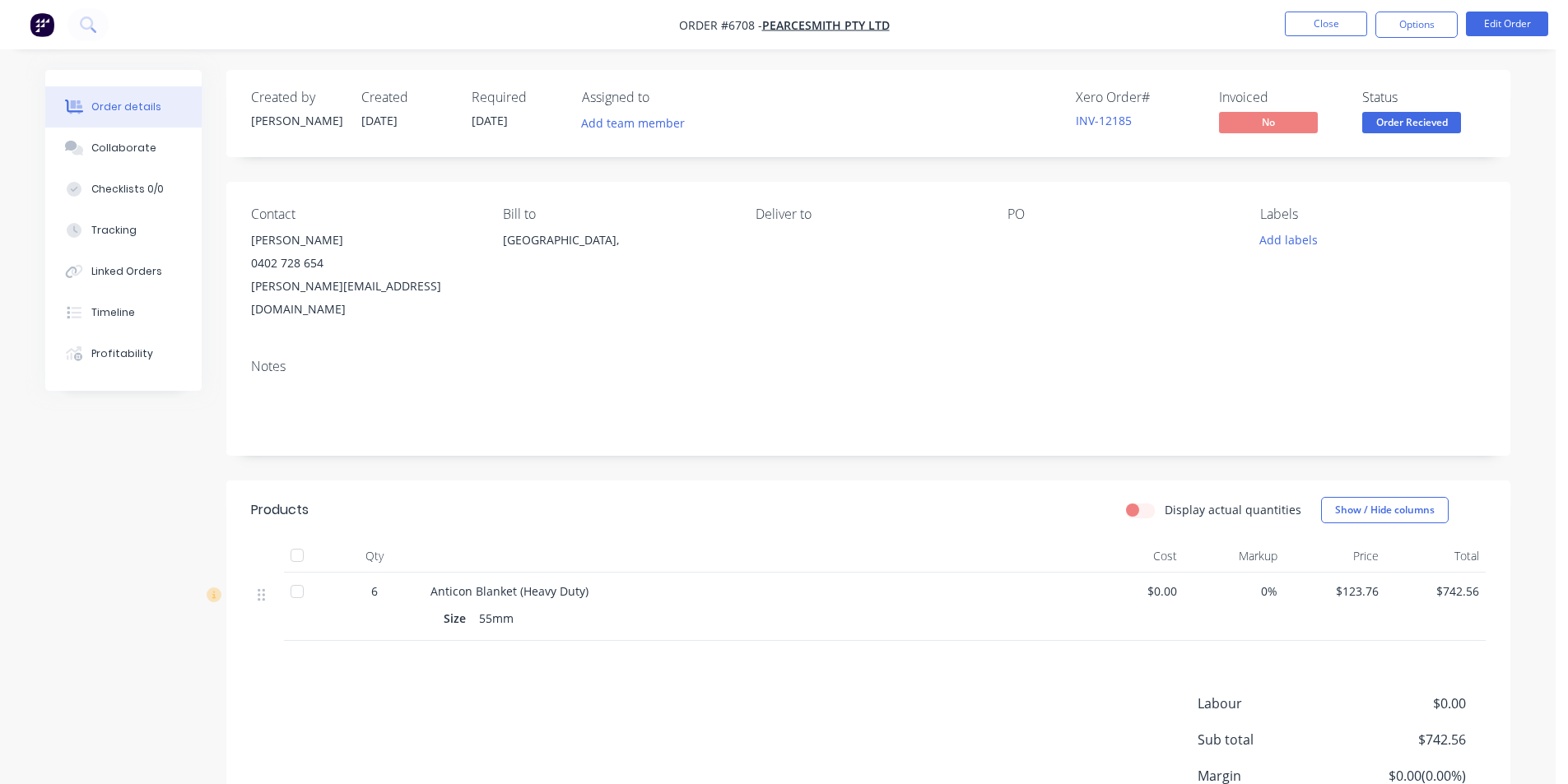
click at [1401, 123] on span "Order Recieved" at bounding box center [1412, 122] width 99 height 21
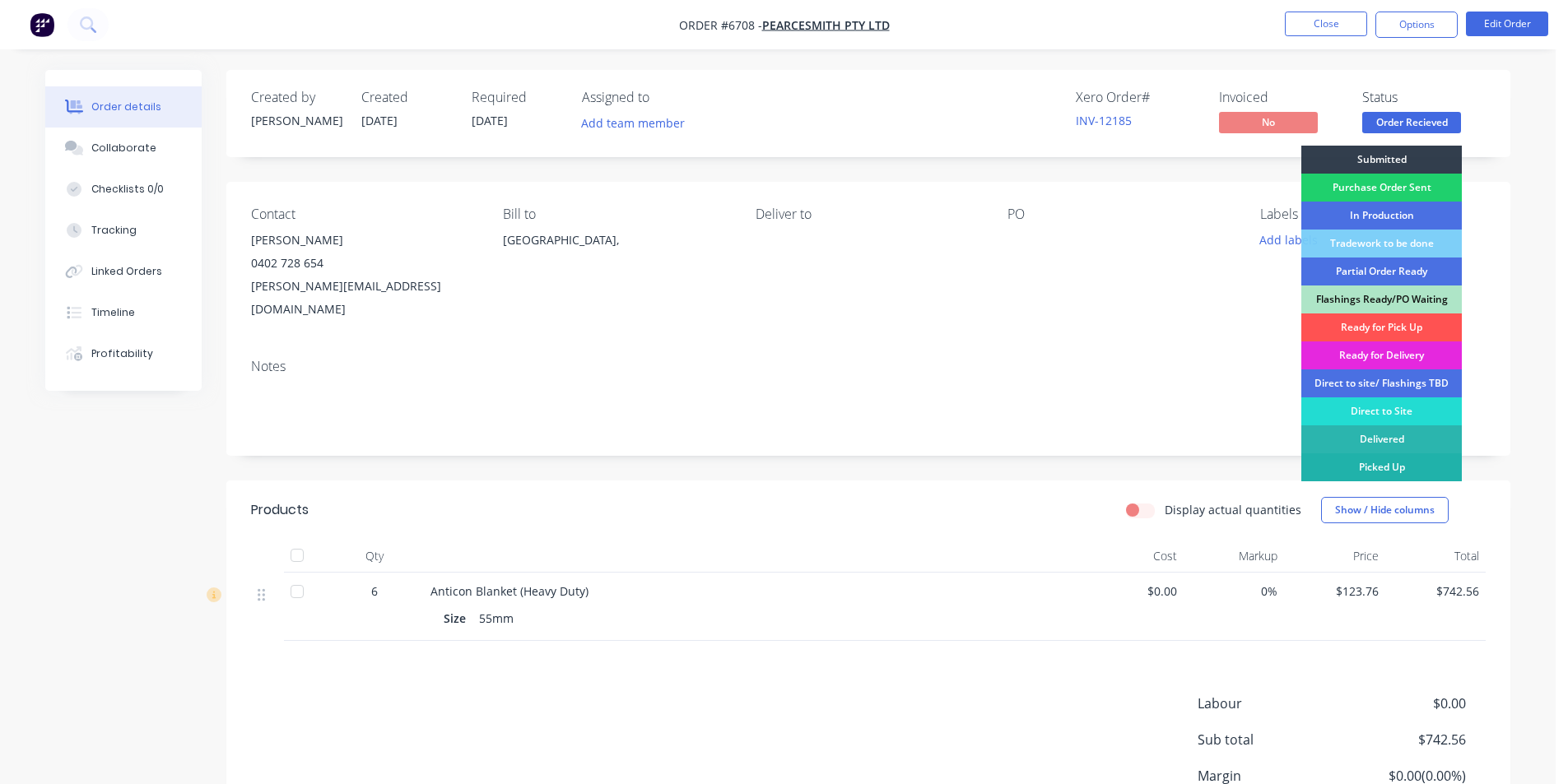
click at [1384, 467] on div "Picked Up" at bounding box center [1381, 467] width 161 height 28
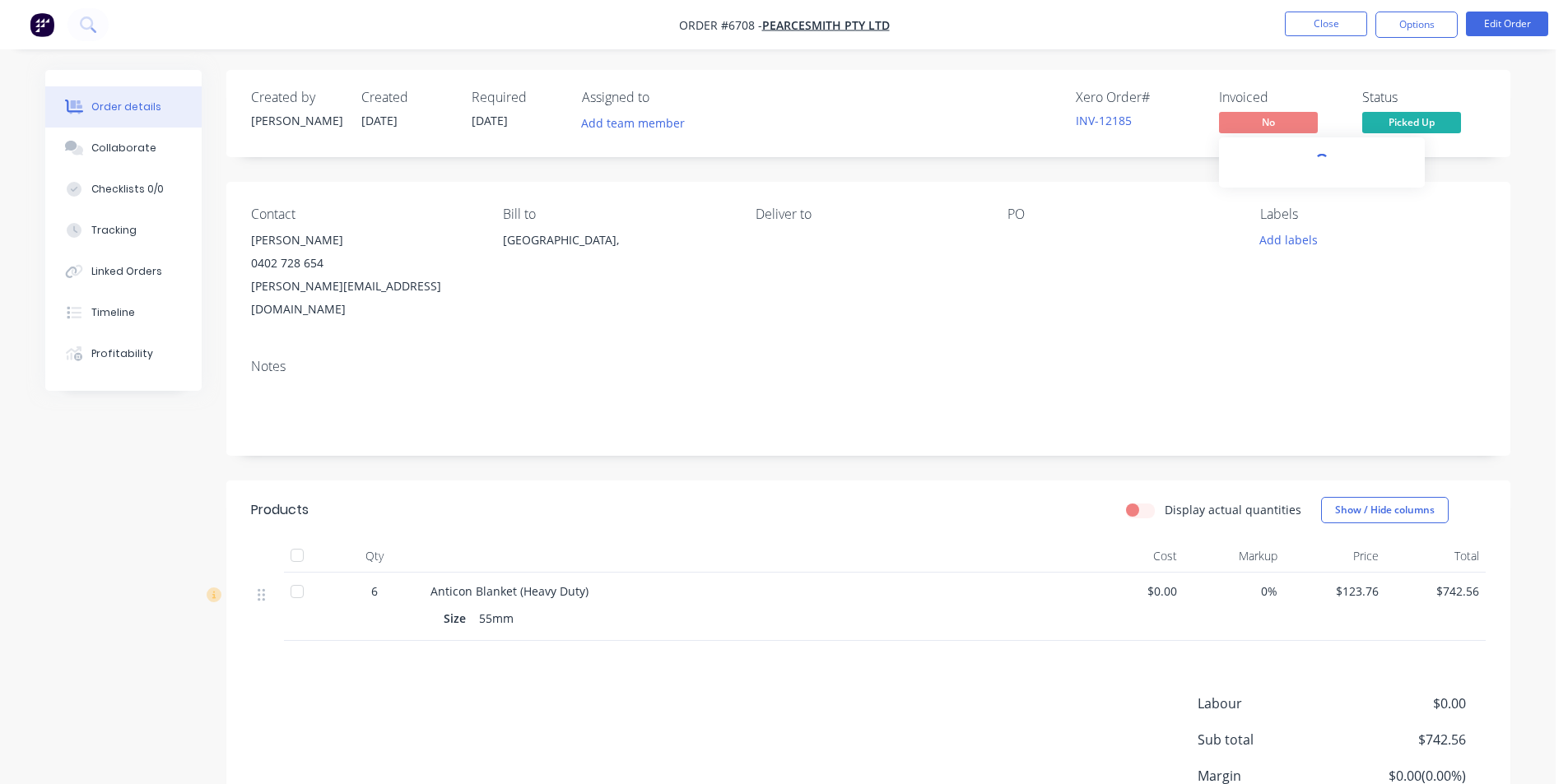
click at [1283, 126] on span "No" at bounding box center [1268, 122] width 99 height 21
click at [1396, 30] on button "Options" at bounding box center [1416, 24] width 82 height 26
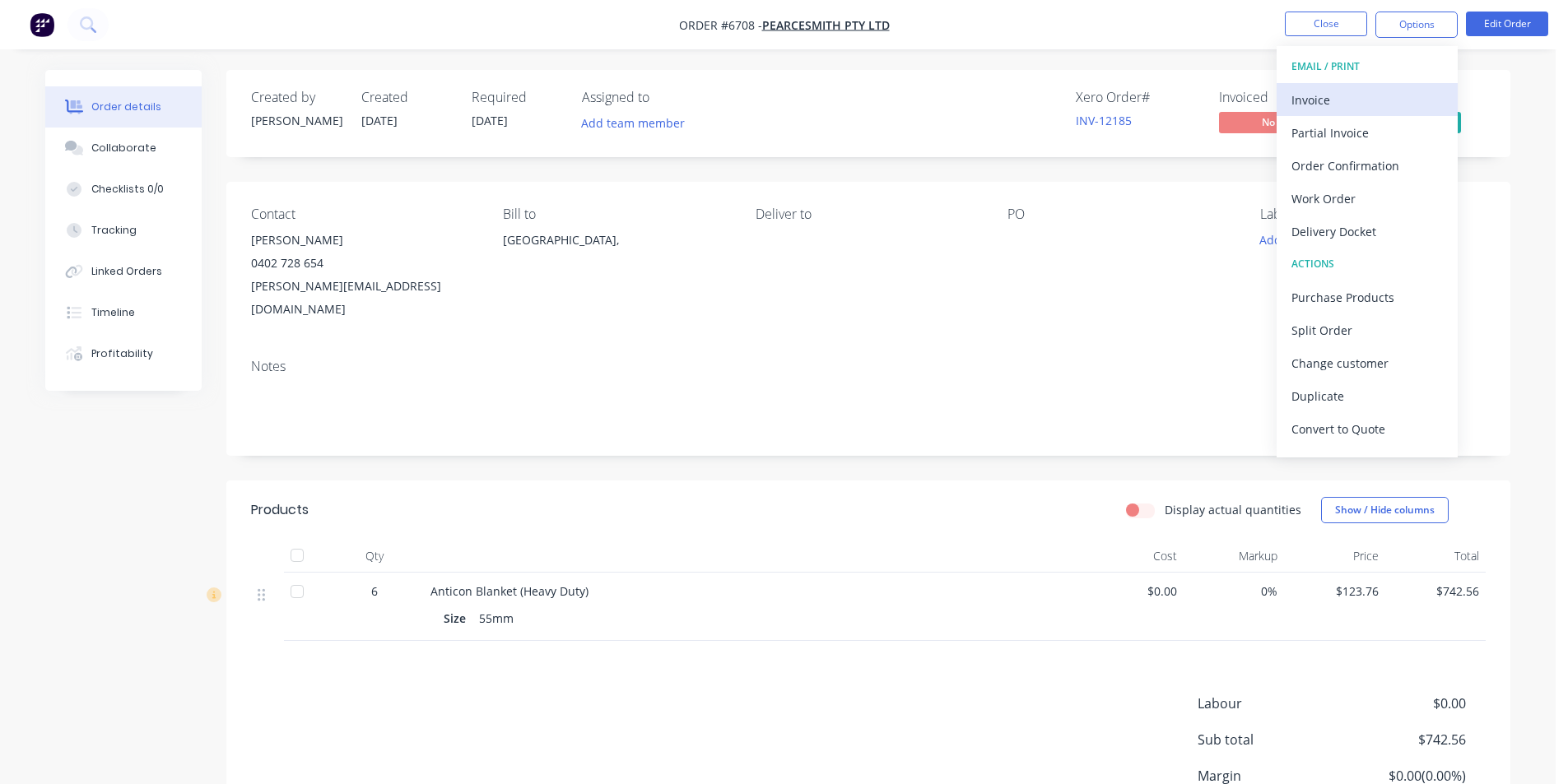
click at [1354, 112] on button "Invoice" at bounding box center [1367, 100] width 181 height 33
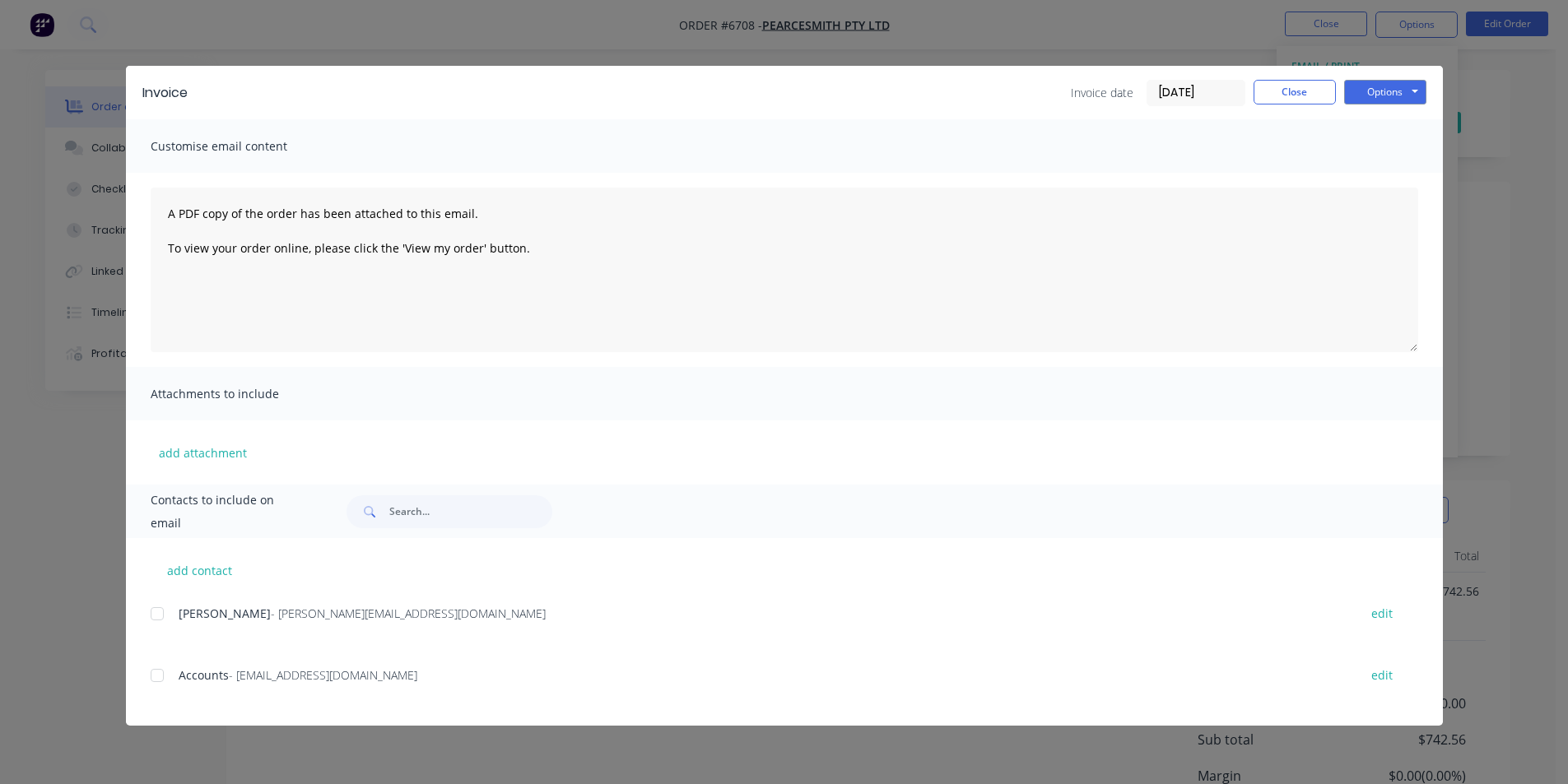
click at [155, 618] on div at bounding box center [157, 614] width 33 height 33
click at [154, 677] on div at bounding box center [157, 675] width 33 height 33
click at [1373, 97] on button "Options" at bounding box center [1385, 92] width 82 height 24
click at [1376, 173] on button "Email" at bounding box center [1396, 175] width 105 height 27
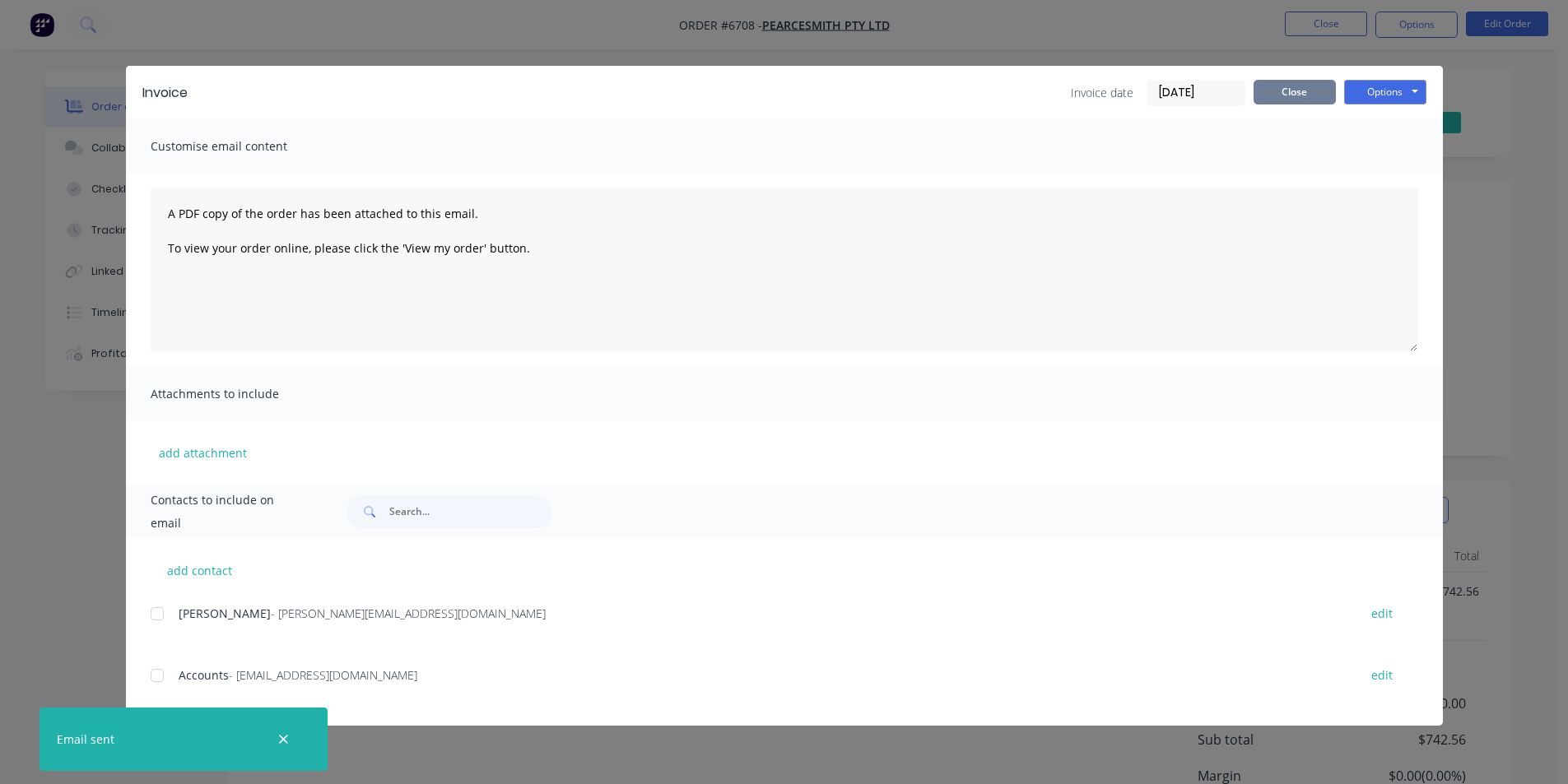
click at [1299, 94] on button "Close" at bounding box center [1295, 92] width 82 height 24
